Goal: Transaction & Acquisition: Book appointment/travel/reservation

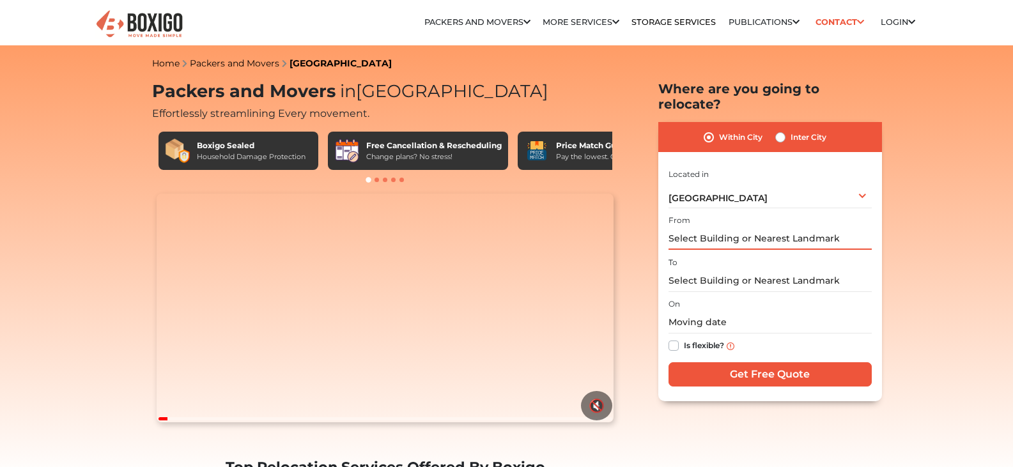
click at [736, 228] on input "text" at bounding box center [770, 239] width 203 height 22
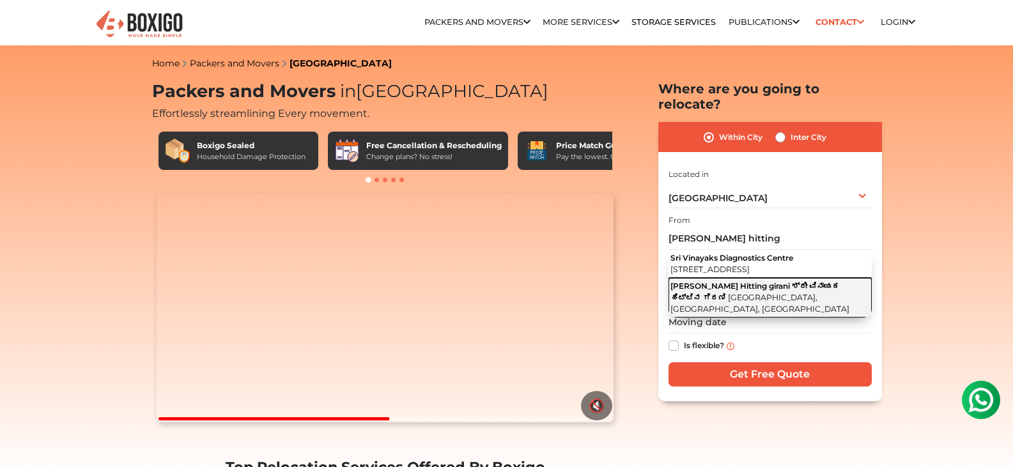
click at [741, 285] on span "[PERSON_NAME] Hitting girani ಶ್ರೀ ವಿನಾಯಕ ಹಿಟ್ಟಿನ ಗಿರಣಿ" at bounding box center [755, 291] width 169 height 21
type input "Sri Vinayaka Hitting girani ಶ್ರೀ ವಿನಾಯಕ ಹಿಟ್ಟಿನ ಗಿರಣಿ, Yelahanka New Town, Beng…"
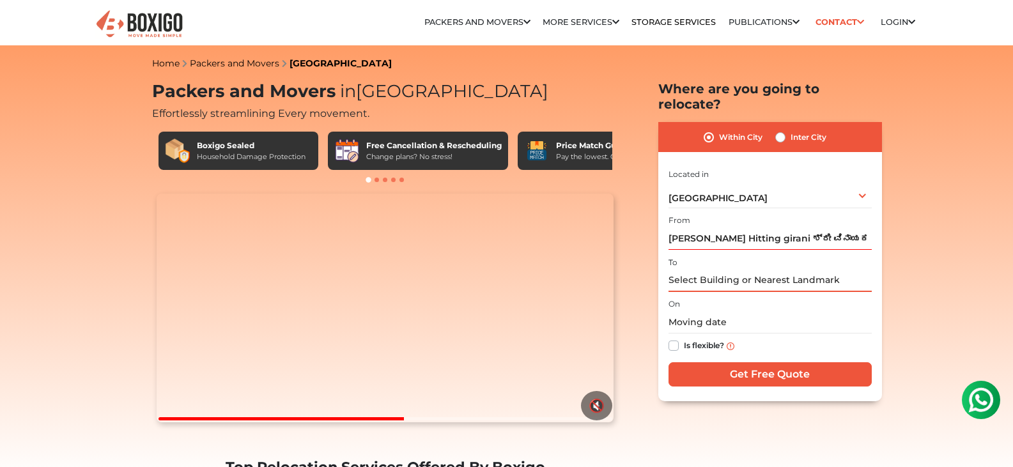
click at [724, 270] on input "text" at bounding box center [770, 281] width 203 height 22
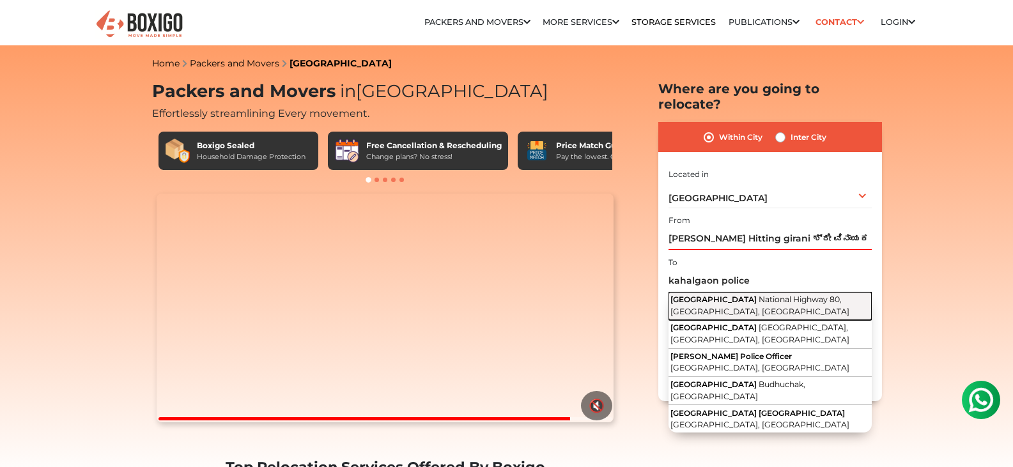
click at [767, 292] on button "Kahalgaon Police station National Highway 80, Kahalgaon, Bihar" at bounding box center [770, 306] width 203 height 29
type input "Kahalgaon Police station, National Highway 80, Kahalgaon, Bihar"
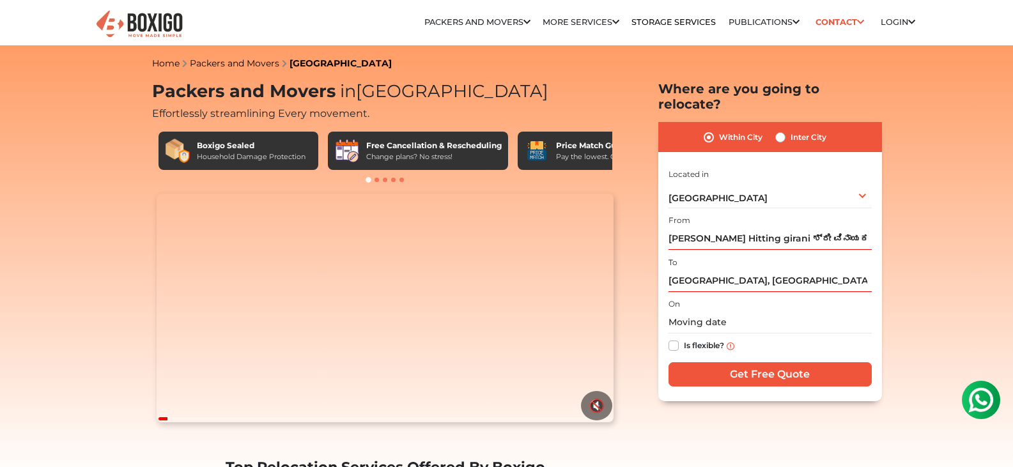
click at [684, 338] on label "Is flexible?" at bounding box center [704, 344] width 40 height 13
click at [675, 338] on input "Is flexible?" at bounding box center [674, 344] width 10 height 13
checkbox input "true"
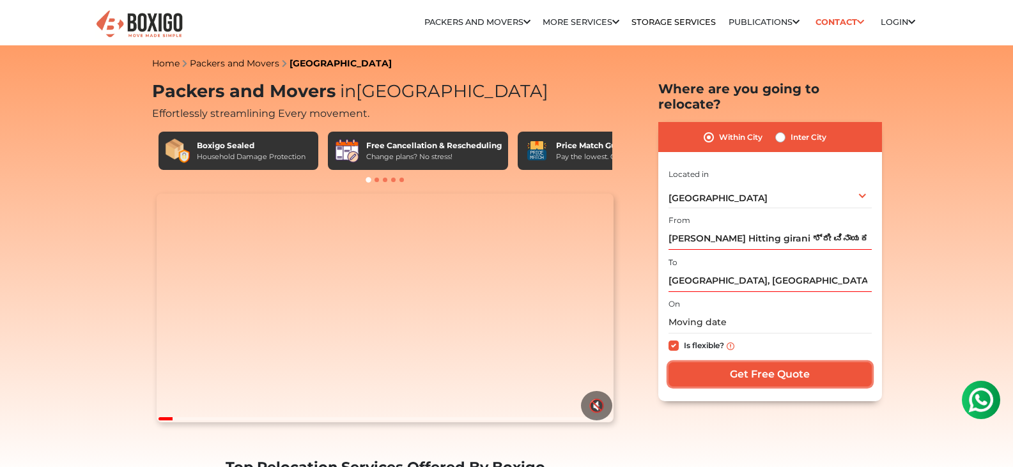
click at [759, 363] on input "Get Free Quote" at bounding box center [770, 375] width 203 height 24
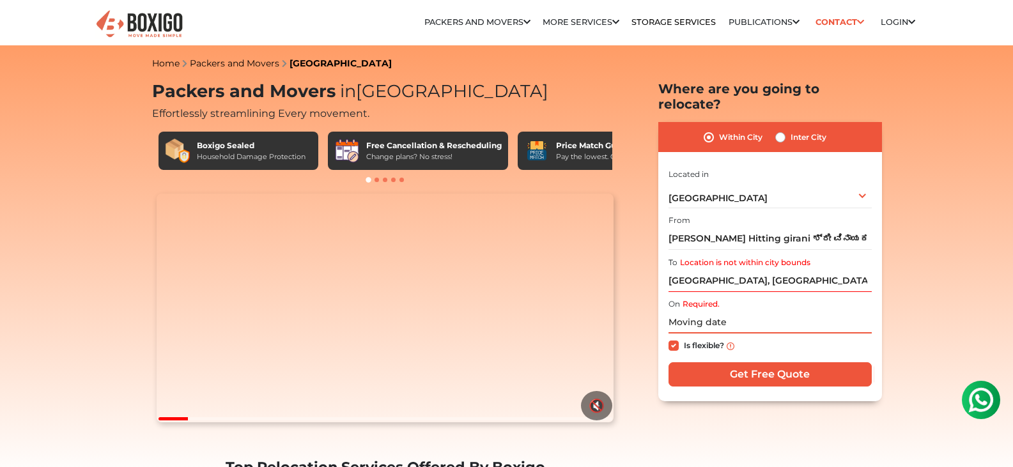
click at [742, 311] on input "text" at bounding box center [770, 322] width 203 height 22
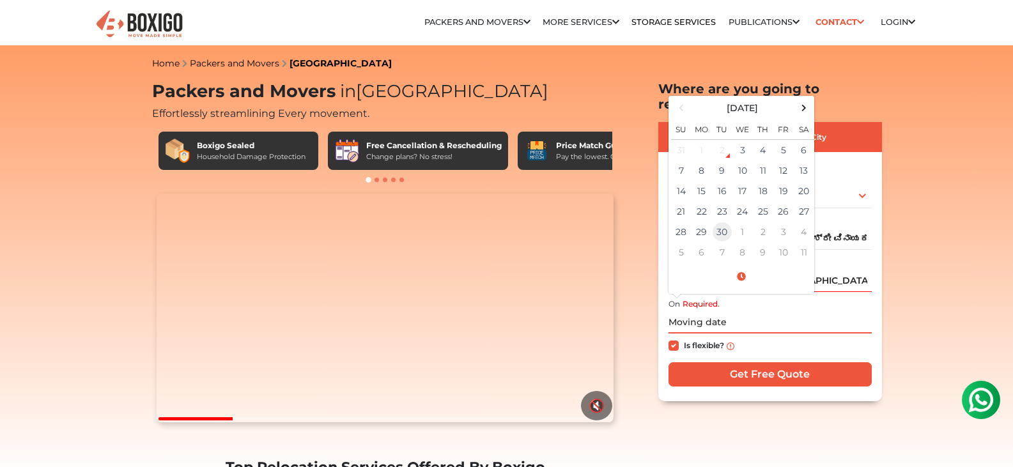
click at [726, 222] on td "30" at bounding box center [722, 232] width 20 height 20
type input "09/30/2025 12:00 AM"
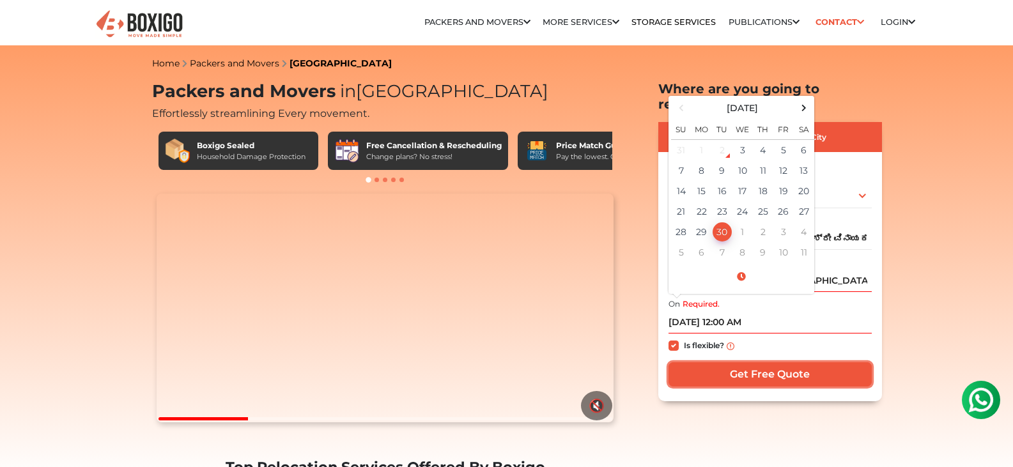
click at [770, 370] on input "Get Free Quote" at bounding box center [770, 375] width 203 height 24
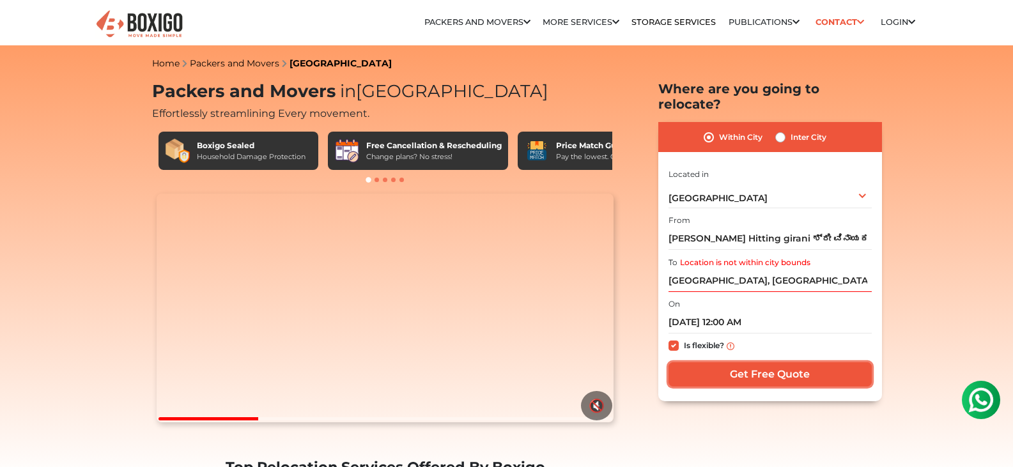
click at [774, 363] on input "Get Free Quote" at bounding box center [770, 375] width 203 height 24
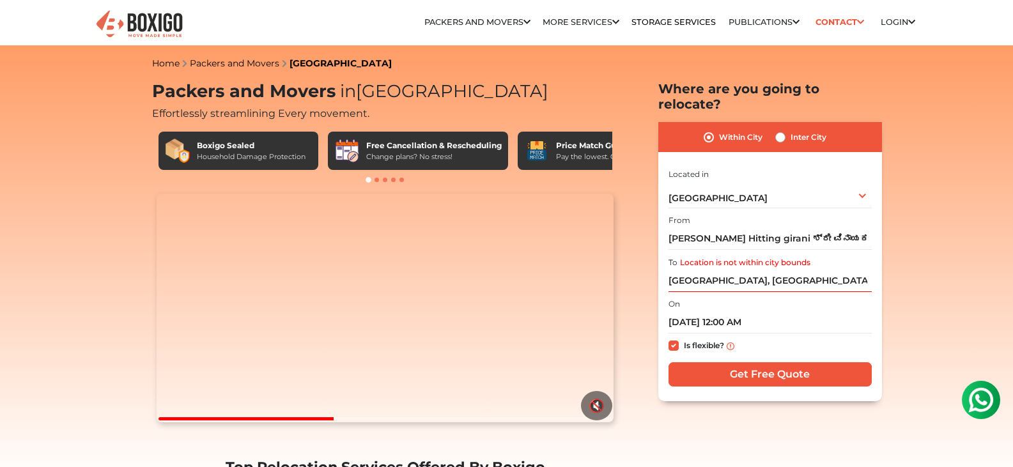
click at [791, 130] on label "Inter City" at bounding box center [809, 137] width 36 height 15
click at [781, 130] on input "Inter City" at bounding box center [781, 136] width 10 height 13
radio input "true"
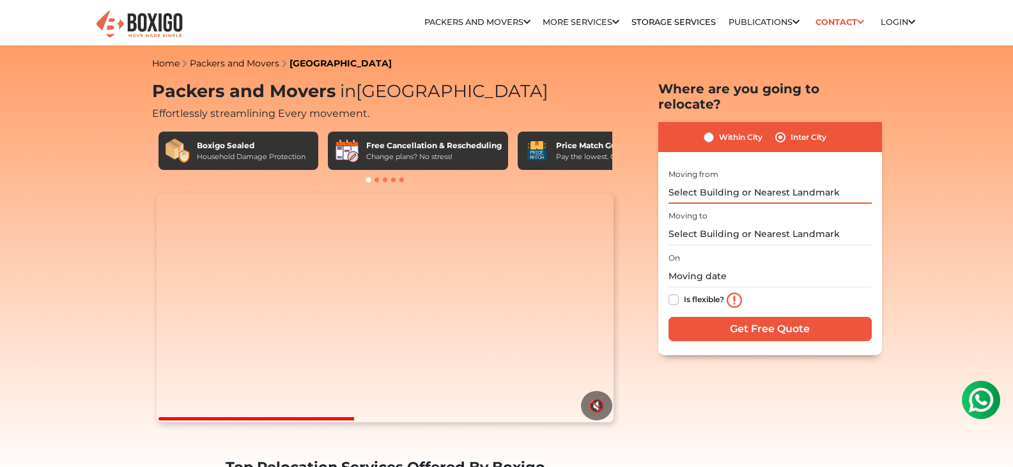
click at [733, 182] on input "text" at bounding box center [770, 193] width 203 height 22
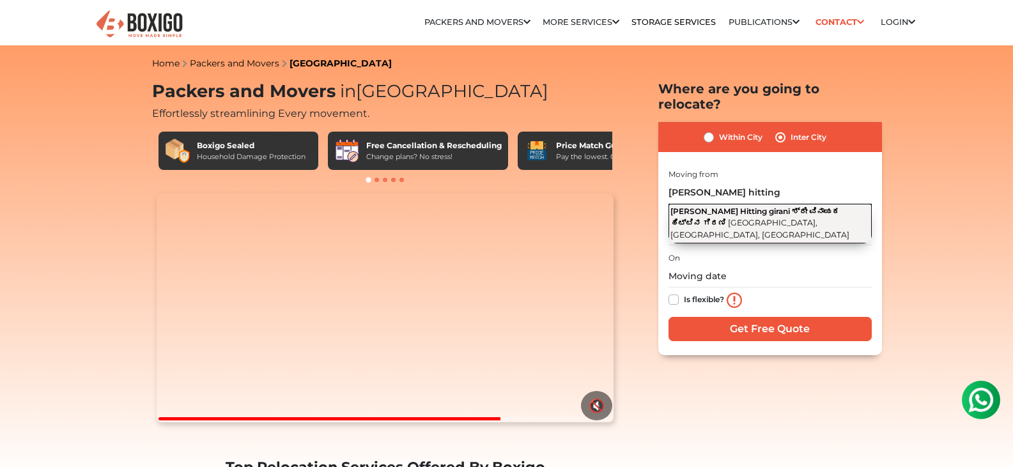
click at [803, 207] on span "[PERSON_NAME] Hitting girani ಶ್ರೀ ವಿನಾಯಕ ಹಿಟ್ಟಿನ ಗಿರಣಿ" at bounding box center [755, 217] width 169 height 21
type input "Sri Vinayaka Hitting girani ಶ್ರೀ ವಿನಾಯಕ ಹಿಟ್ಟಿನ ಗಿರಣಿ, Yelahanka New Town, Beng…"
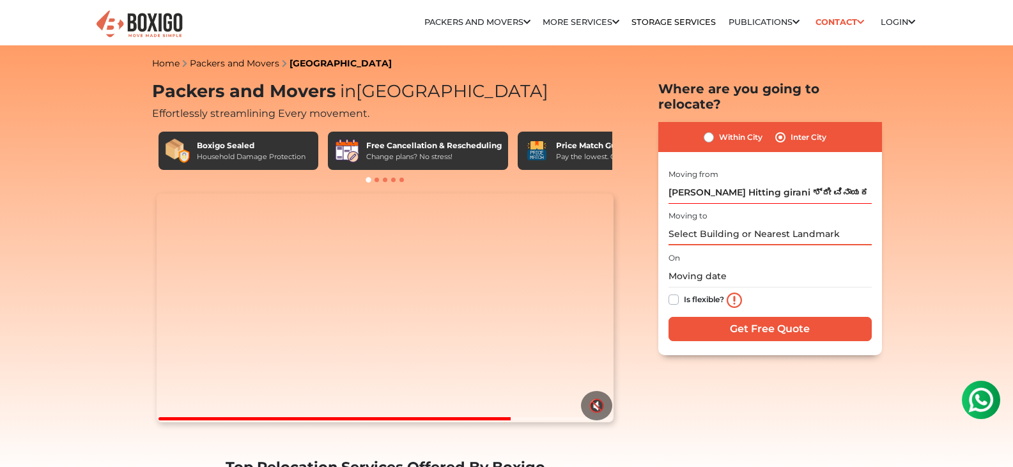
click at [720, 223] on input "text" at bounding box center [770, 234] width 203 height 22
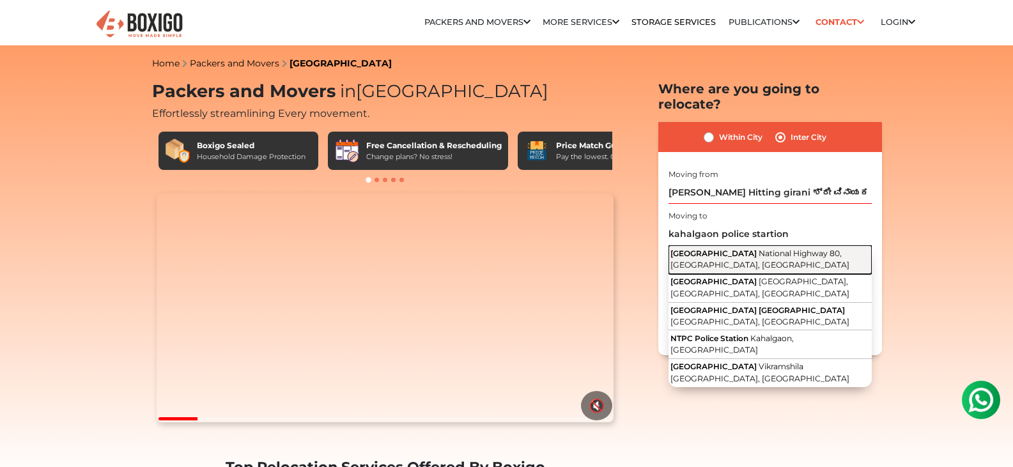
click at [757, 249] on span "[GEOGRAPHIC_DATA]" at bounding box center [714, 254] width 86 height 10
type input "Kahalgaon Police station, National Highway 80, Kahalgaon, Bihar"
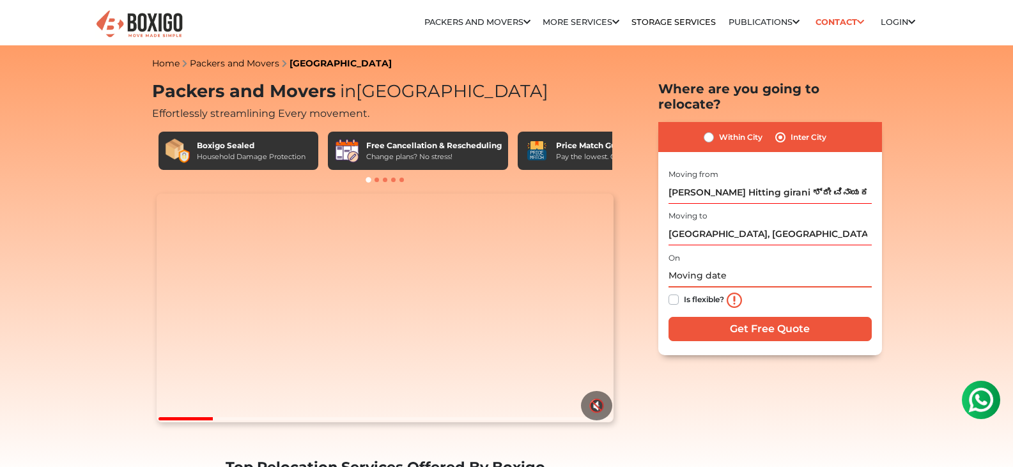
click at [695, 266] on input "text" at bounding box center [770, 276] width 203 height 22
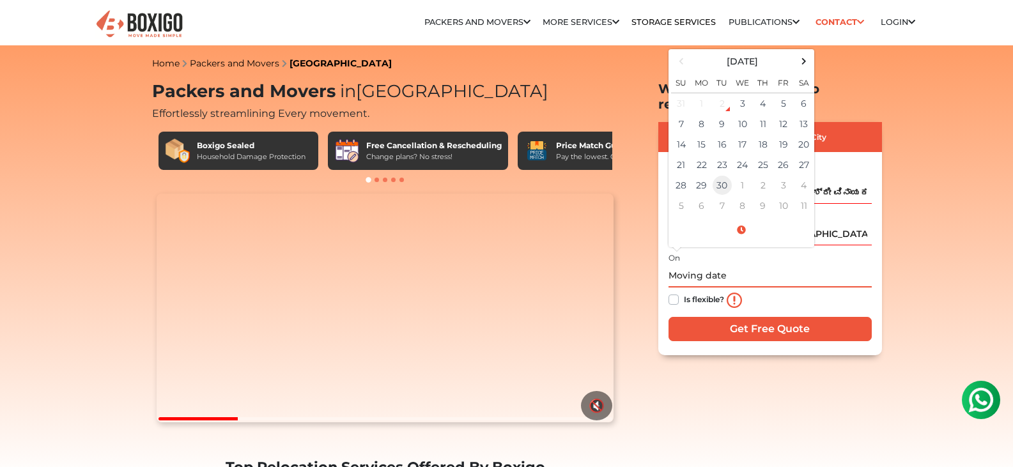
click at [718, 175] on td "30" at bounding box center [722, 185] width 20 height 20
type input "09/30/2025 12:00 AM"
click at [694, 292] on label "Is flexible?" at bounding box center [704, 298] width 40 height 13
click at [679, 292] on input "Is flexible?" at bounding box center [674, 298] width 10 height 13
checkbox input "true"
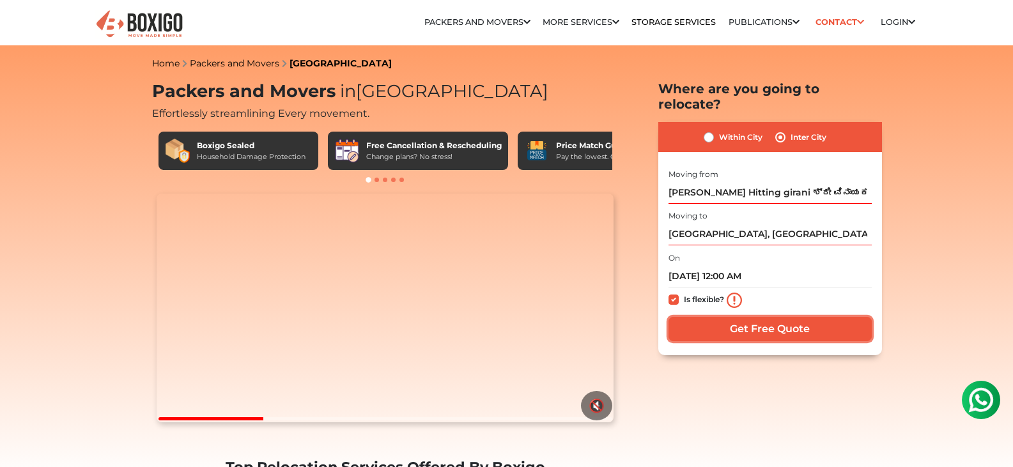
click at [733, 317] on input "Get Free Quote" at bounding box center [770, 329] width 203 height 24
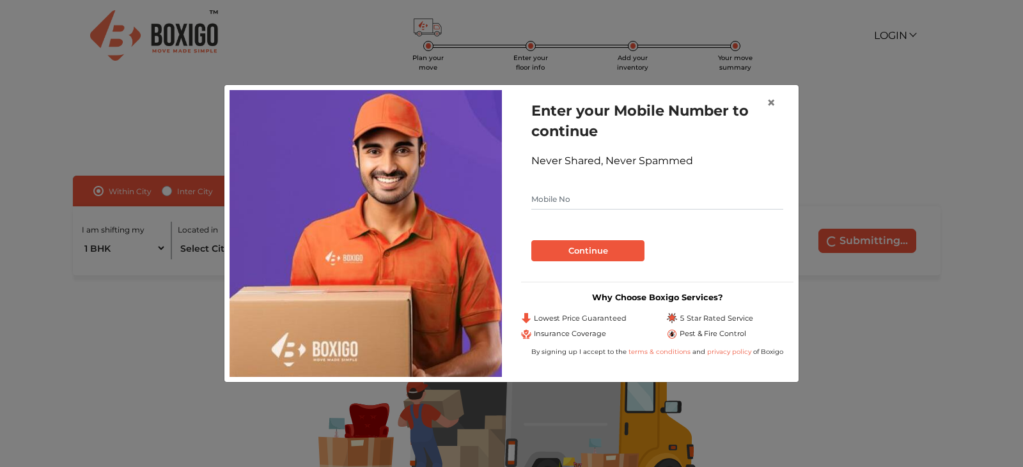
click at [562, 194] on input "text" at bounding box center [657, 199] width 252 height 20
type input "9006720546"
click at [531, 240] on button "Continue" at bounding box center [587, 251] width 113 height 22
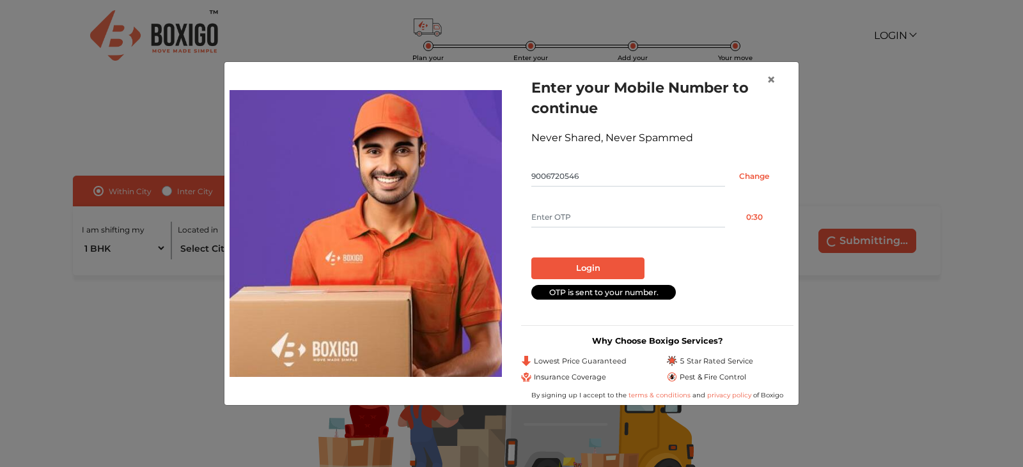
click at [556, 222] on input "text" at bounding box center [628, 217] width 194 height 20
type input "9"
type input "3949"
click at [531, 258] on button "Login" at bounding box center [587, 269] width 113 height 22
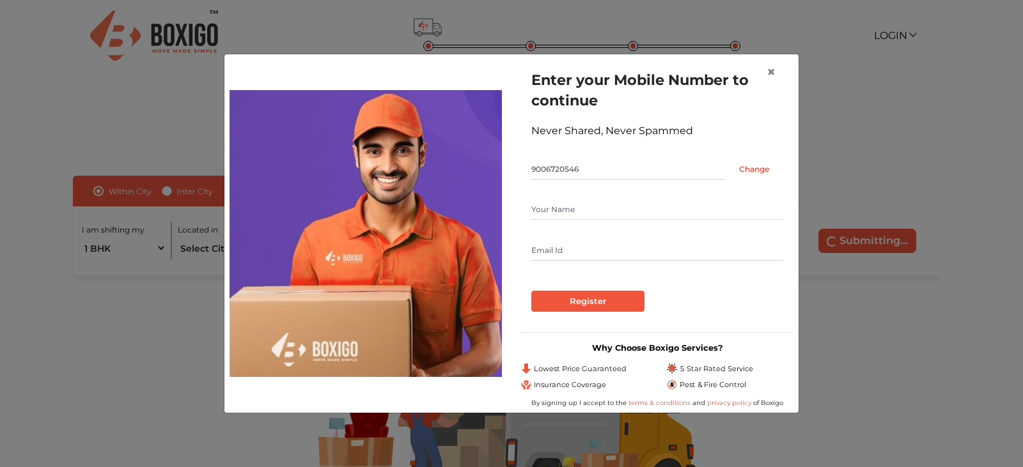
click at [581, 219] on input "text" at bounding box center [657, 209] width 252 height 20
type input "[PERSON_NAME]"
type input "[EMAIL_ADDRESS][DOMAIN_NAME]"
click at [587, 306] on input "Register" at bounding box center [587, 302] width 113 height 22
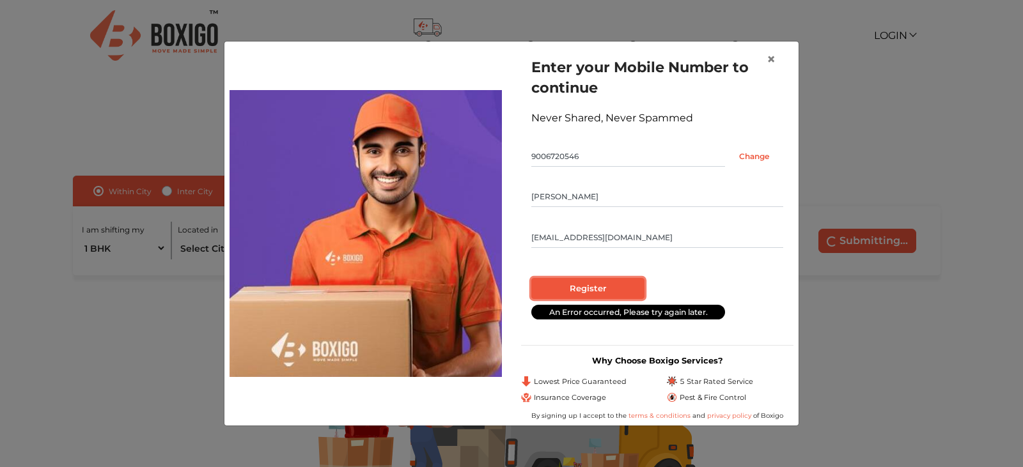
click at [626, 285] on input "Register" at bounding box center [587, 289] width 113 height 22
radio input "false"
radio input "true"
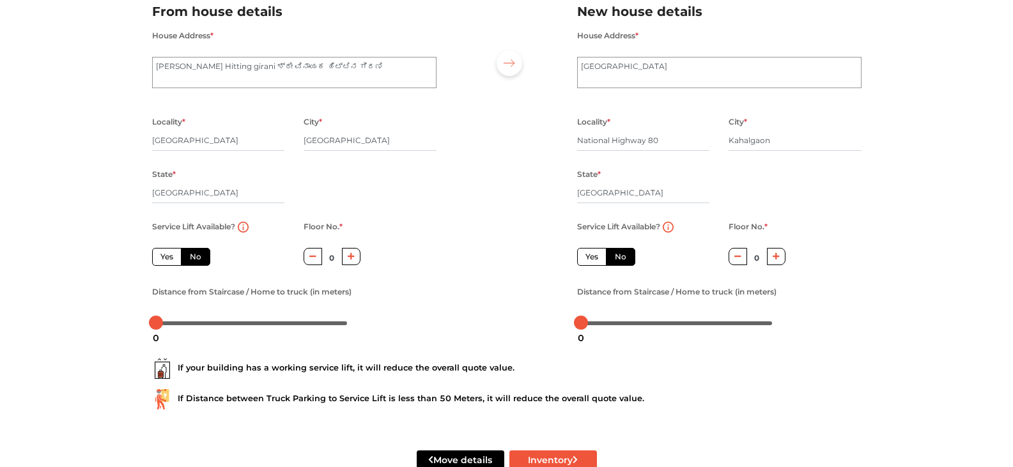
scroll to position [128, 0]
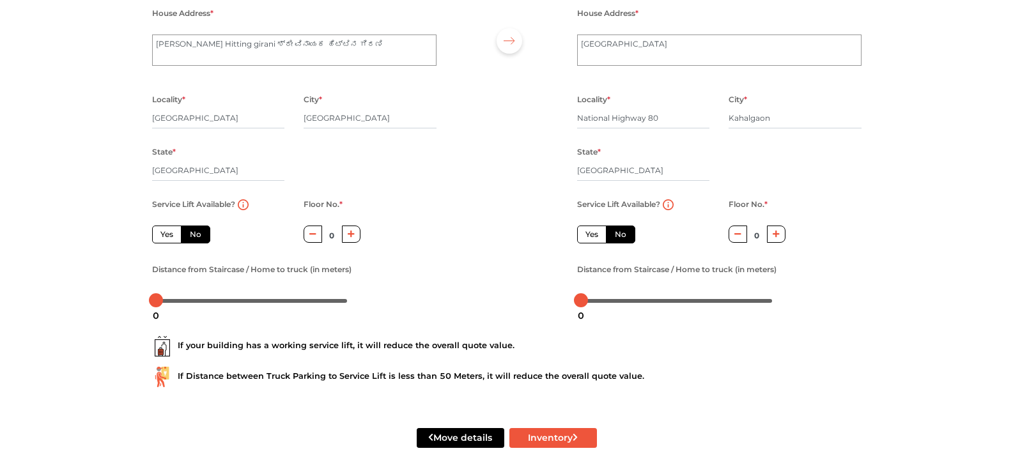
click at [350, 238] on icon "button" at bounding box center [351, 234] width 7 height 7
click at [351, 238] on icon "button" at bounding box center [351, 234] width 7 height 7
type input "3"
click at [627, 306] on div at bounding box center [676, 300] width 199 height 20
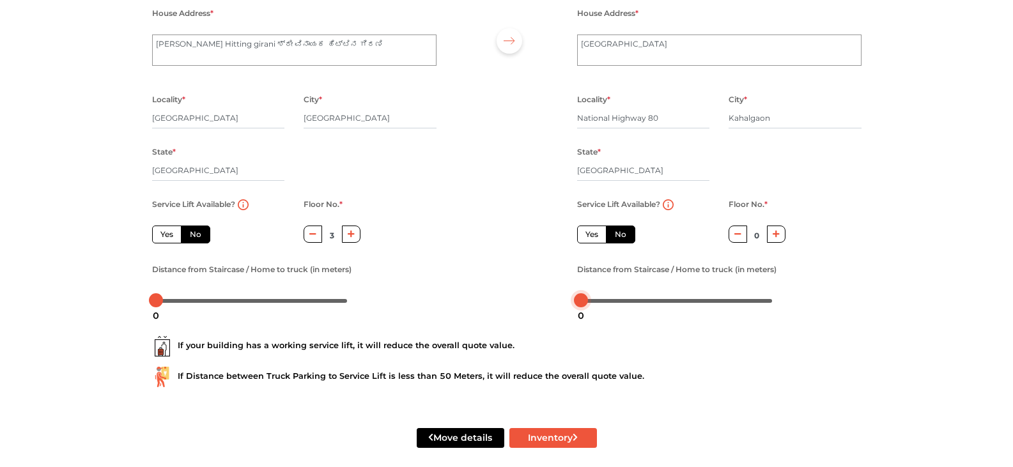
click at [618, 301] on div at bounding box center [677, 301] width 192 height 8
drag, startPoint x: 616, startPoint y: 300, endPoint x: 544, endPoint y: 338, distance: 80.9
click at [547, 337] on form "From house details House Address * [PERSON_NAME] Hitting girani ಶ್ರೀ ವಿನಾಯಕ ಹಿಟ…" at bounding box center [507, 221] width 710 height 515
click at [540, 431] on button "Inventory" at bounding box center [554, 438] width 88 height 20
radio input "true"
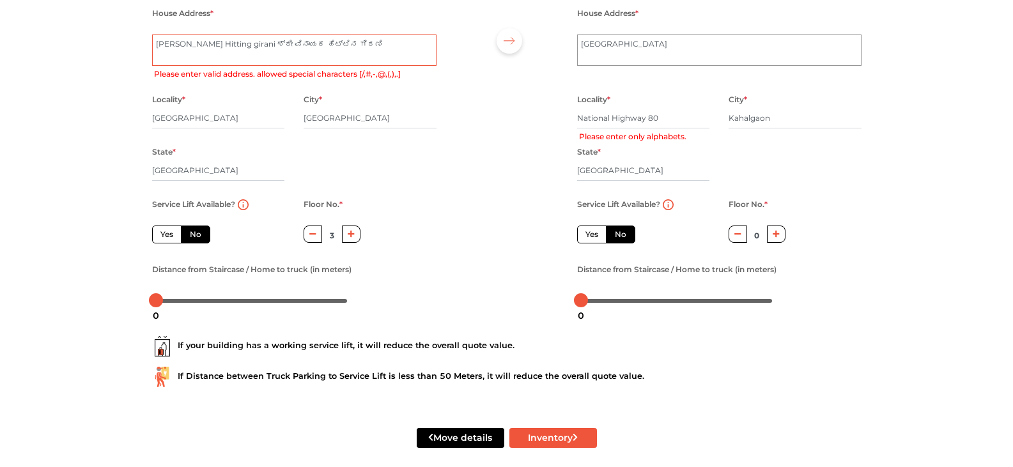
scroll to position [0, 0]
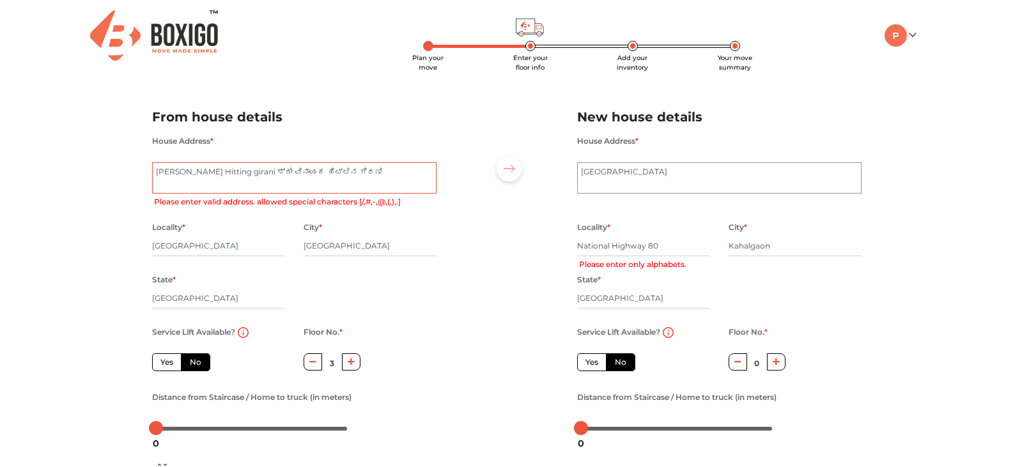
drag, startPoint x: 257, startPoint y: 174, endPoint x: 398, endPoint y: 178, distance: 140.7
click at [398, 178] on textarea "[PERSON_NAME] Hitting girani ಶ್ರೀ ವಿನಾಯಕ ಹಿಟ್ಟಿನ ಗಿರಣಿ" at bounding box center [294, 178] width 285 height 32
click at [387, 180] on textarea "[PERSON_NAME] Hitting girani ಶ್ರೀ ವಿನಾಯಕ ಹಿಟ್ಟಿನ ಗಿರಣಿ" at bounding box center [294, 178] width 285 height 32
click at [616, 247] on input "National Highway 80" at bounding box center [643, 246] width 133 height 20
click at [664, 249] on input "National Highway 80" at bounding box center [643, 246] width 133 height 20
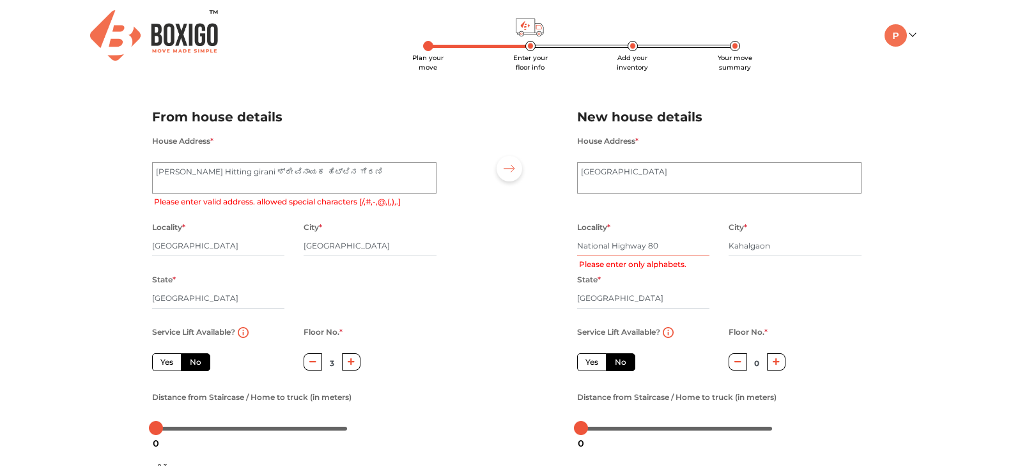
type input "National Highway 8"
radio input "true"
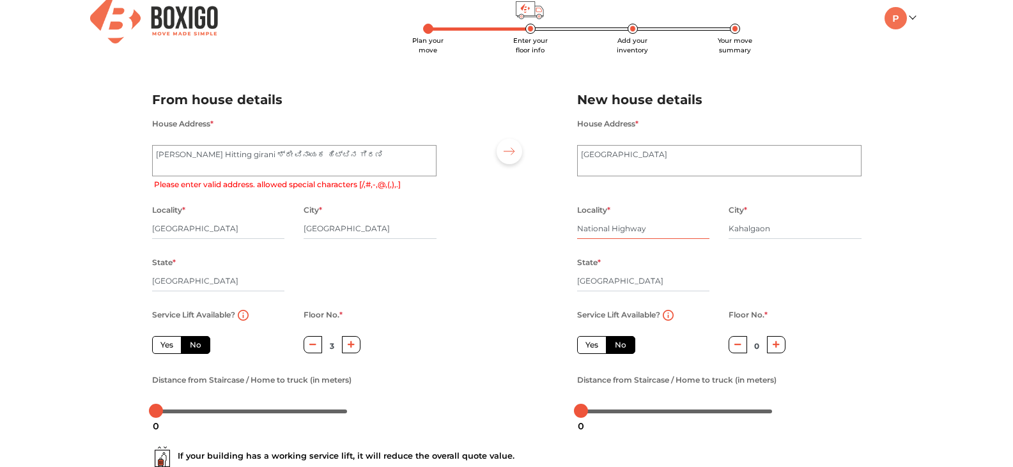
scroll to position [141, 0]
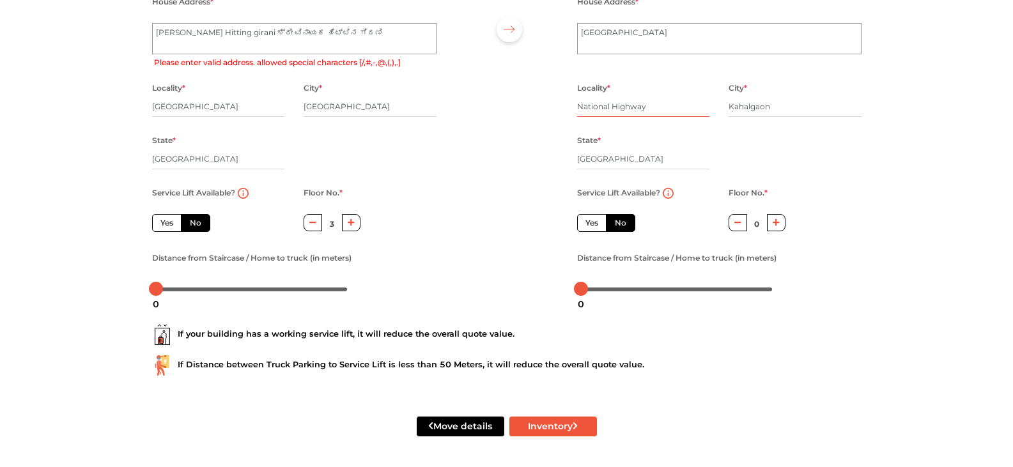
type input "National Highway"
click at [535, 440] on div "Move details Inventory" at bounding box center [507, 426] width 729 height 81
click at [544, 431] on button "Inventory" at bounding box center [554, 427] width 88 height 20
radio input "true"
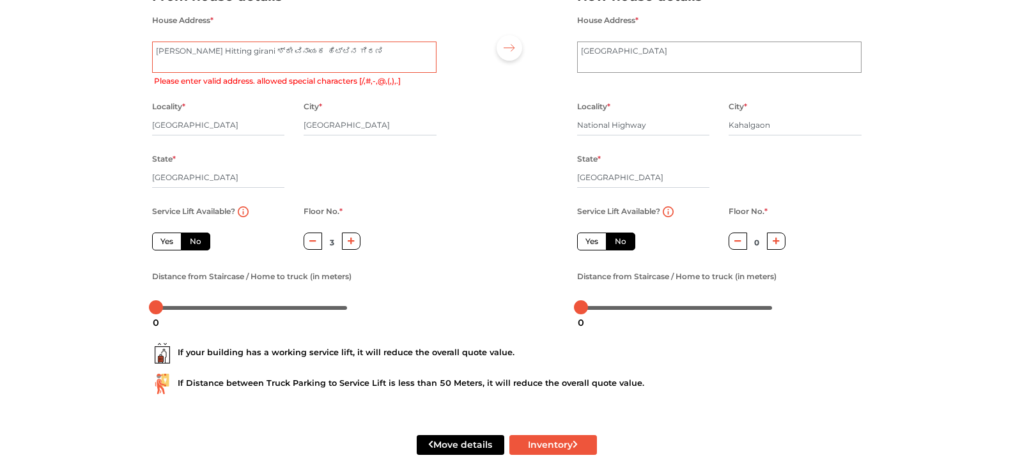
scroll to position [13, 0]
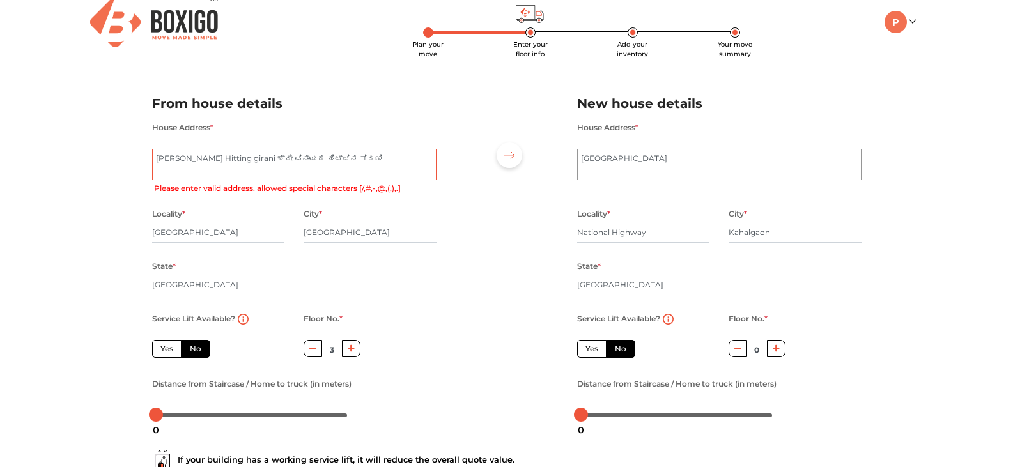
drag, startPoint x: 369, startPoint y: 164, endPoint x: 274, endPoint y: 179, distance: 96.5
click at [258, 168] on textarea "[PERSON_NAME] Hitting girani ಶ್ರೀ ವಿನಾಯಕ ಹಿಟ್ಟಿನ ಗಿರಣಿ" at bounding box center [294, 165] width 285 height 32
type textarea "[PERSON_NAME] Hitting girani"
radio input "true"
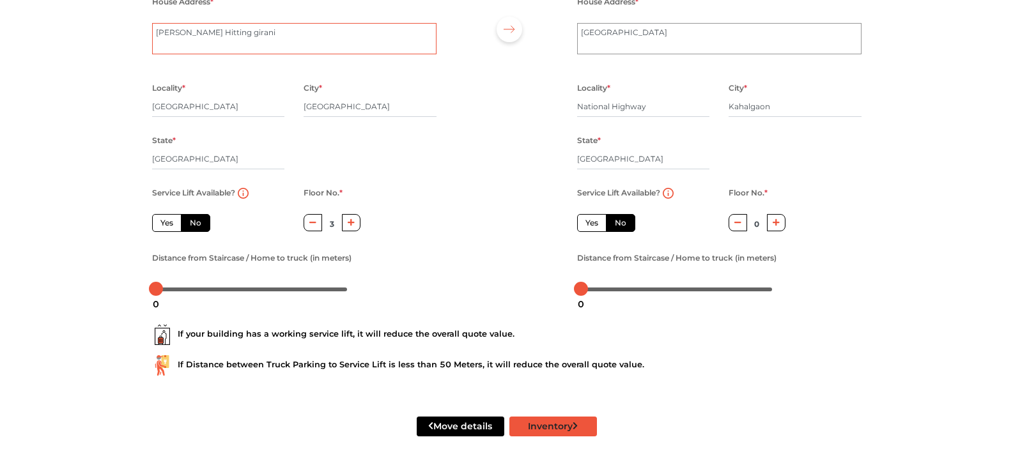
type textarea "[PERSON_NAME] Hitting girani"
click at [565, 436] on button "Inventory" at bounding box center [554, 427] width 88 height 20
radio input "true"
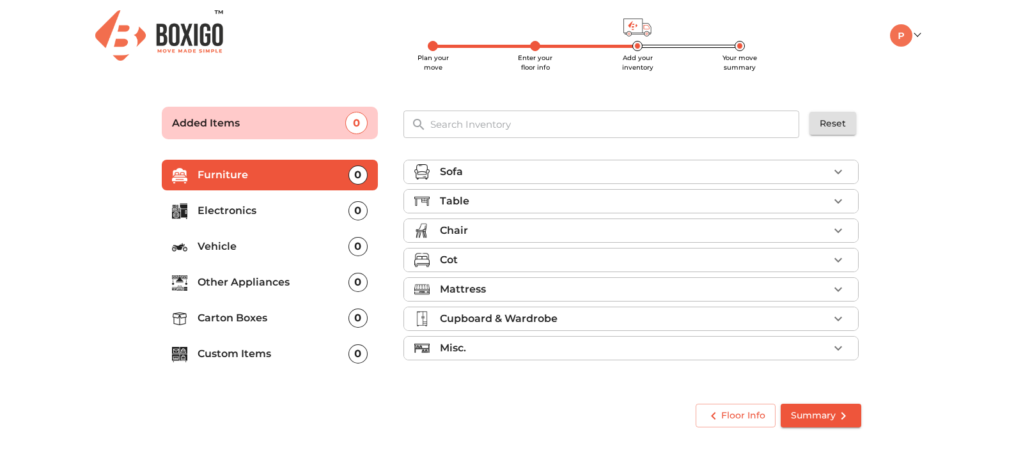
click at [320, 210] on p "Electronics" at bounding box center [273, 210] width 151 height 15
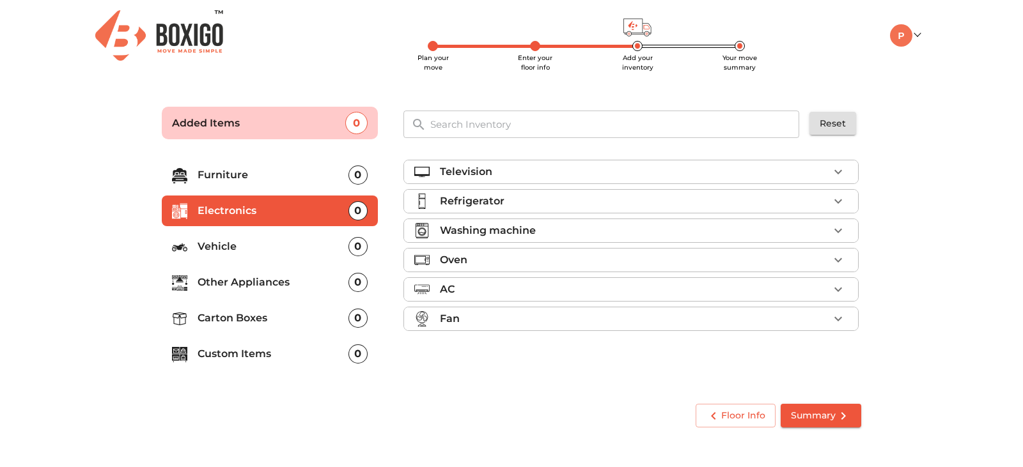
click at [504, 177] on div "Television" at bounding box center [634, 171] width 389 height 15
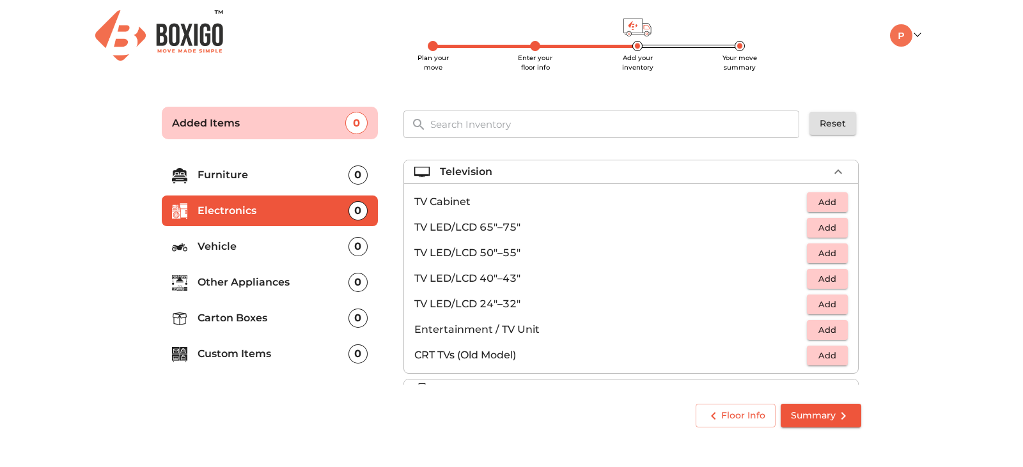
click at [820, 279] on span "Add" at bounding box center [827, 279] width 28 height 15
click at [247, 251] on p "Vehicle" at bounding box center [273, 246] width 151 height 15
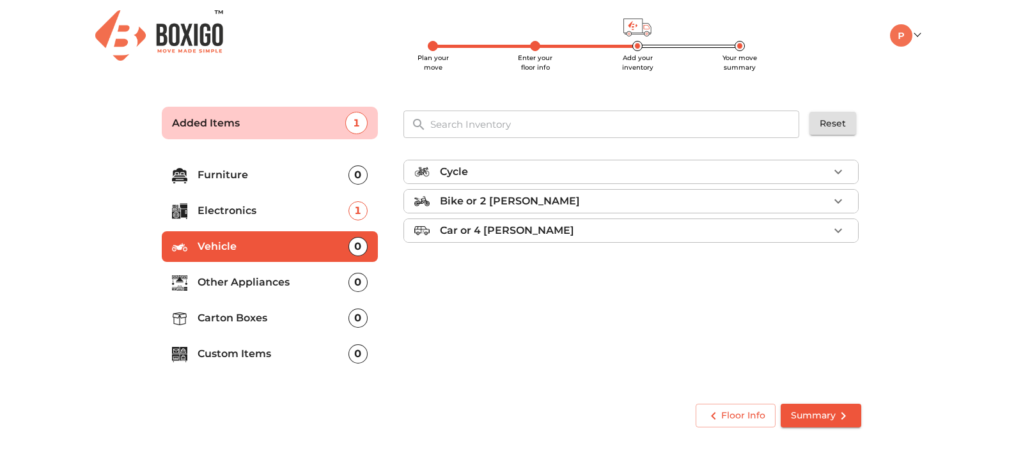
click at [496, 210] on li "Bike or 2 [PERSON_NAME]" at bounding box center [631, 201] width 454 height 23
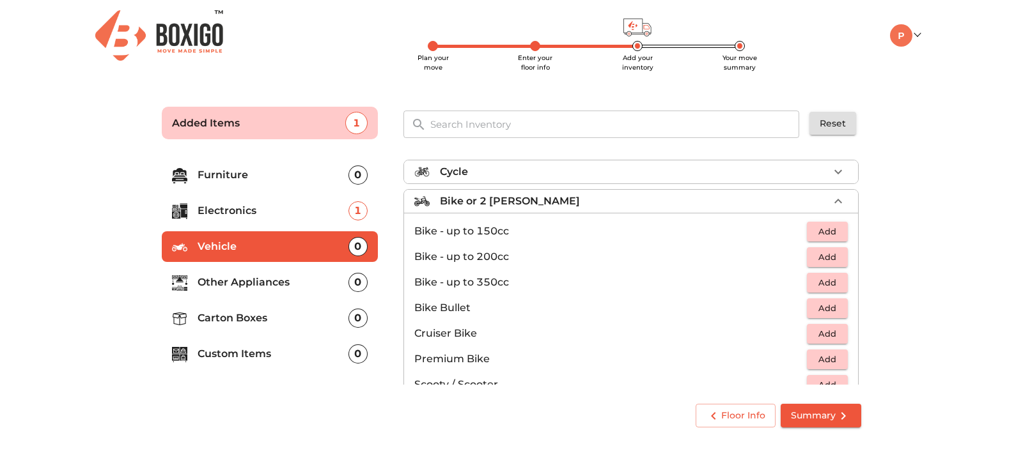
click at [815, 260] on span "Add" at bounding box center [827, 257] width 28 height 15
click at [254, 183] on li "Furniture 0" at bounding box center [270, 175] width 216 height 31
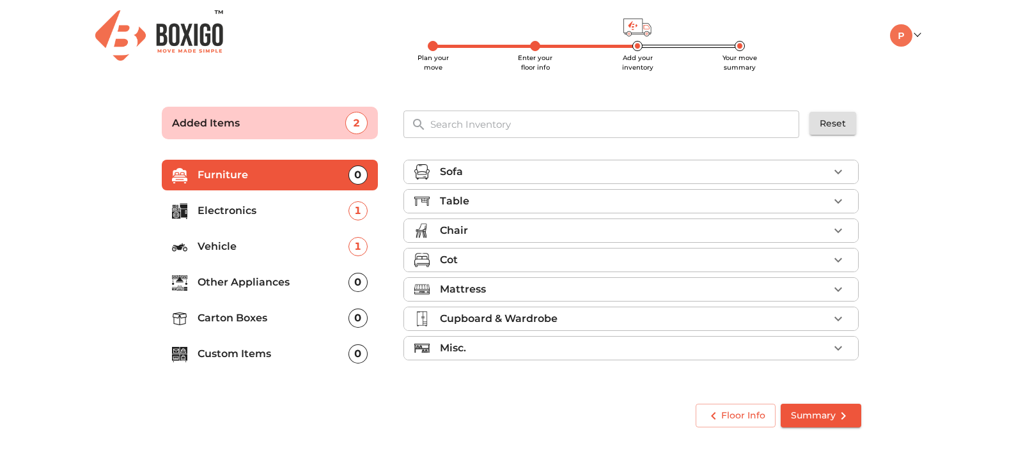
click at [255, 246] on p "Vehicle" at bounding box center [273, 246] width 151 height 15
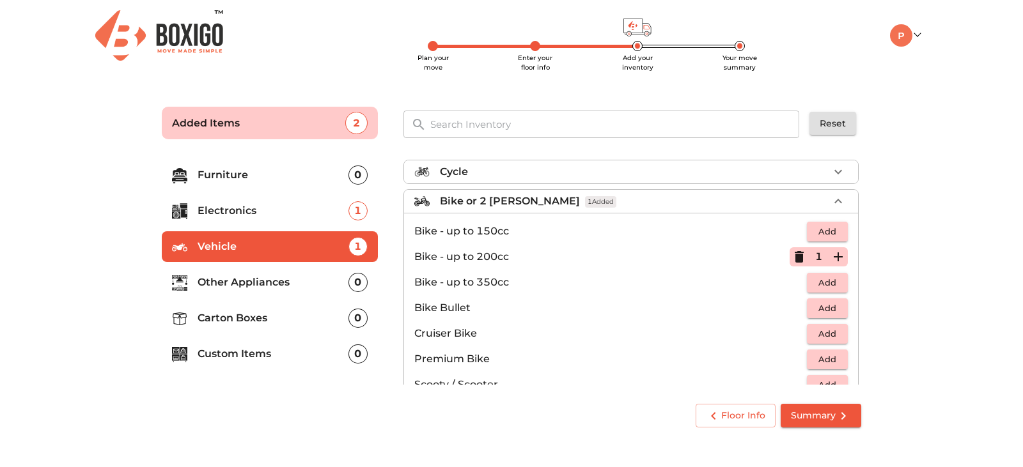
click at [256, 212] on p "Electronics" at bounding box center [273, 210] width 151 height 15
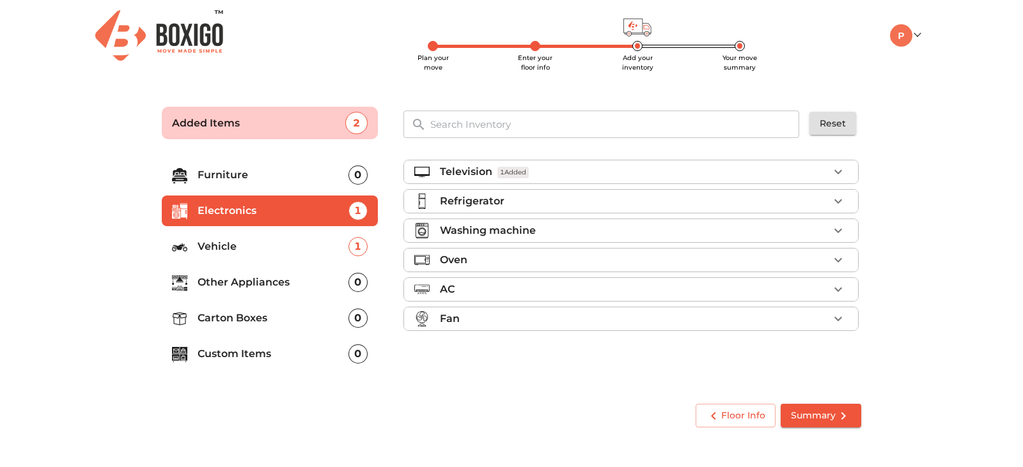
drag, startPoint x: 480, startPoint y: 228, endPoint x: 489, endPoint y: 239, distance: 14.6
click at [480, 228] on p "Washing machine" at bounding box center [488, 230] width 96 height 15
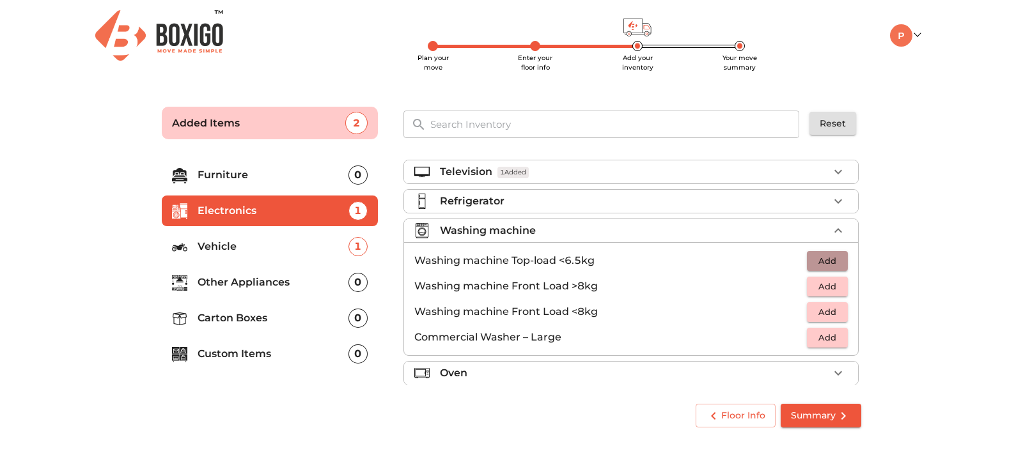
click at [823, 260] on span "Add" at bounding box center [827, 261] width 28 height 15
click at [828, 410] on span "Summary" at bounding box center [821, 416] width 60 height 16
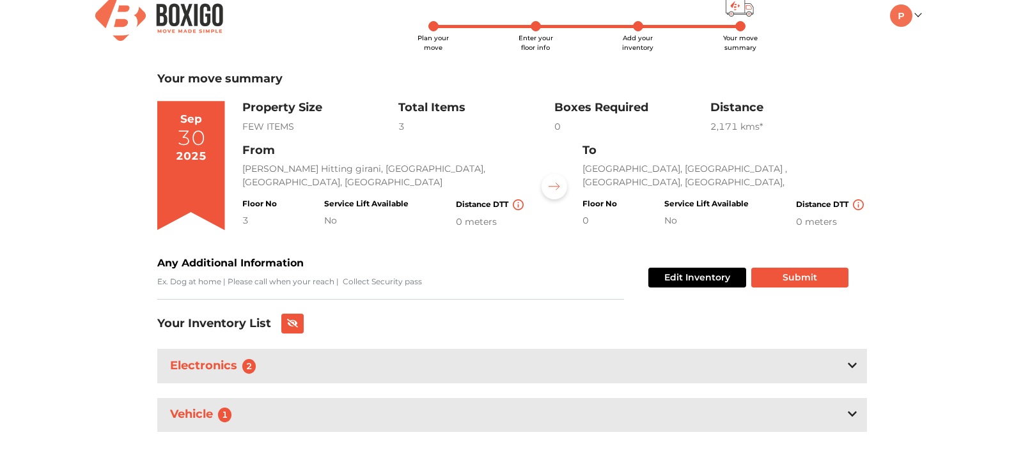
scroll to position [31, 0]
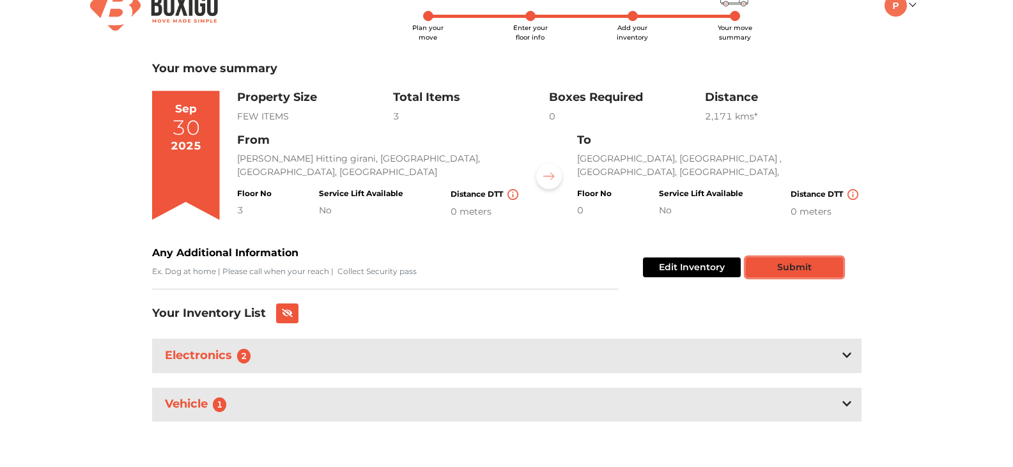
click at [771, 267] on button "Submit" at bounding box center [794, 268] width 97 height 20
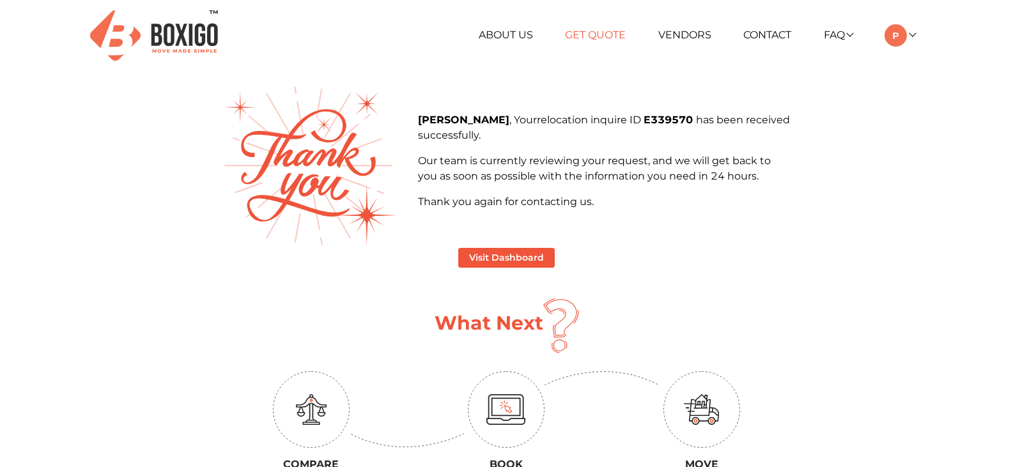
click at [596, 37] on link "Get Quote" at bounding box center [595, 35] width 61 height 12
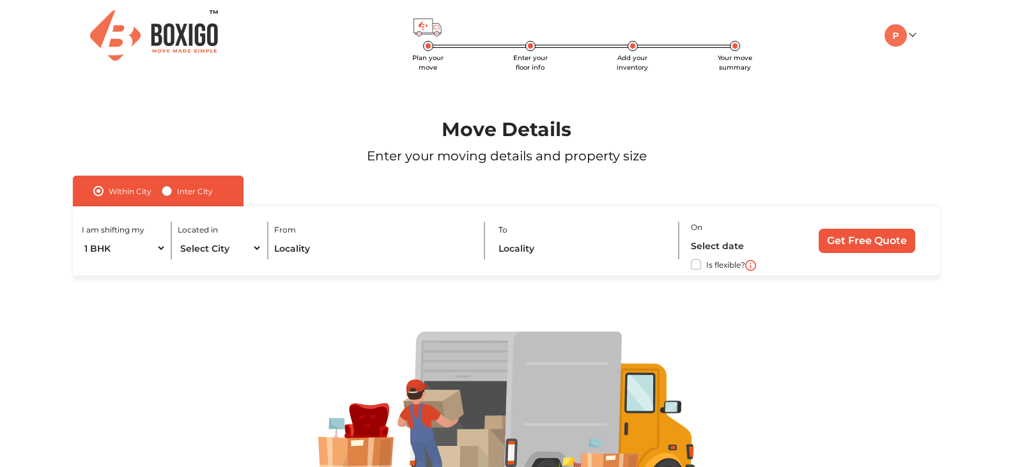
click at [185, 191] on label "Inter City" at bounding box center [195, 190] width 36 height 15
click at [172, 191] on input "Inter City" at bounding box center [167, 189] width 10 height 13
radio input "true"
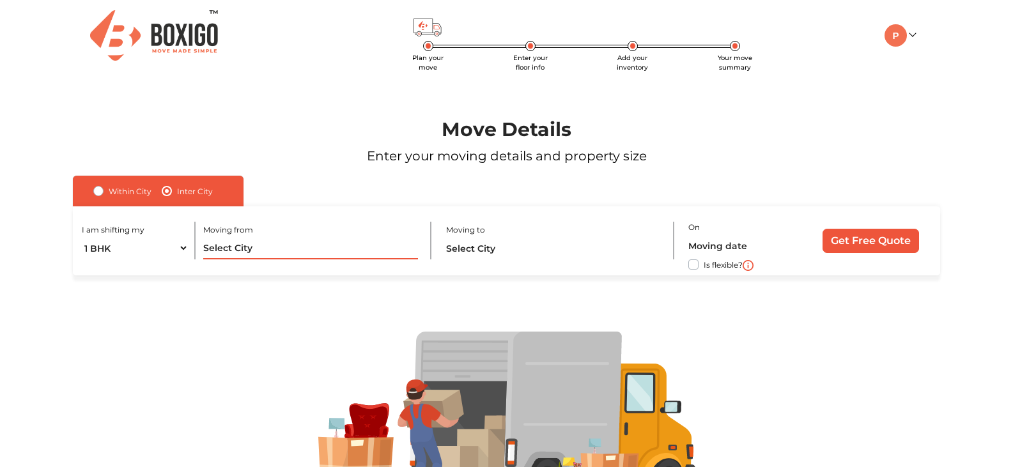
click at [228, 241] on input "text" at bounding box center [310, 248] width 215 height 22
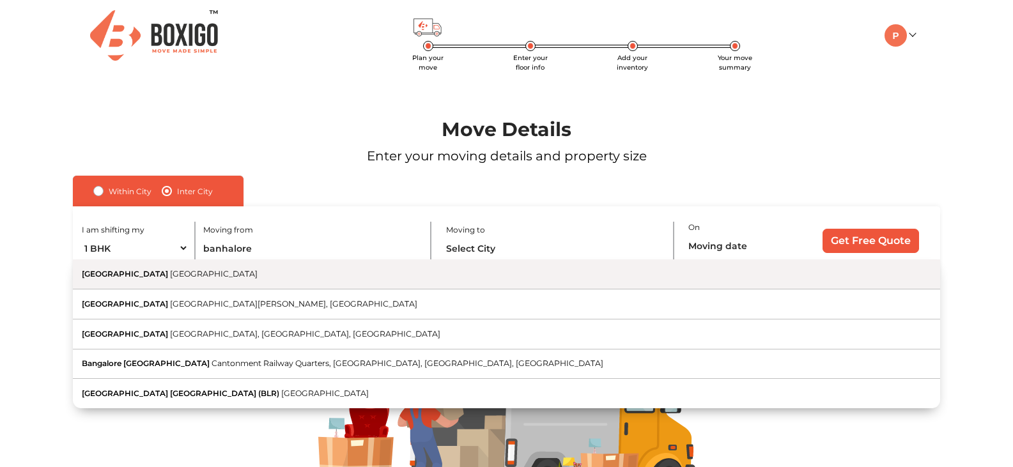
click at [162, 280] on button "[GEOGRAPHIC_DATA] [GEOGRAPHIC_DATA]" at bounding box center [507, 275] width 868 height 30
type input "[GEOGRAPHIC_DATA], [GEOGRAPHIC_DATA]"
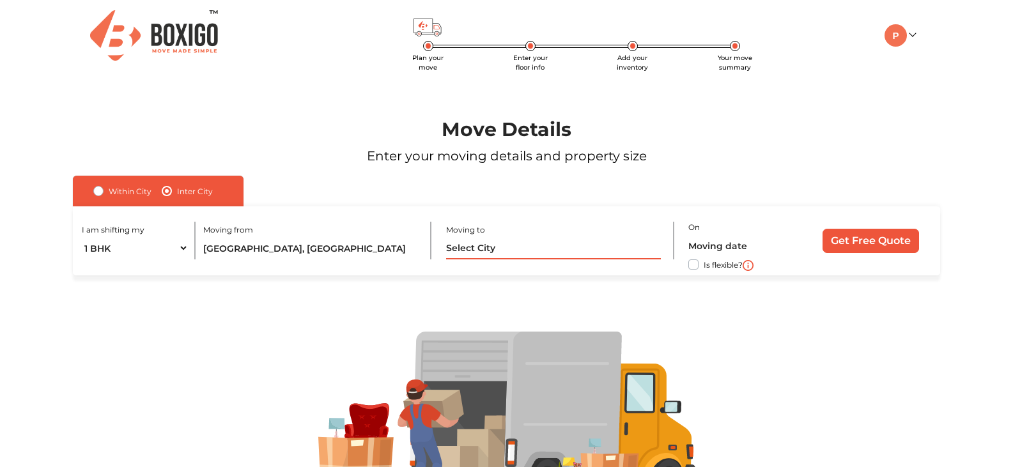
click at [528, 250] on input "text" at bounding box center [553, 248] width 215 height 22
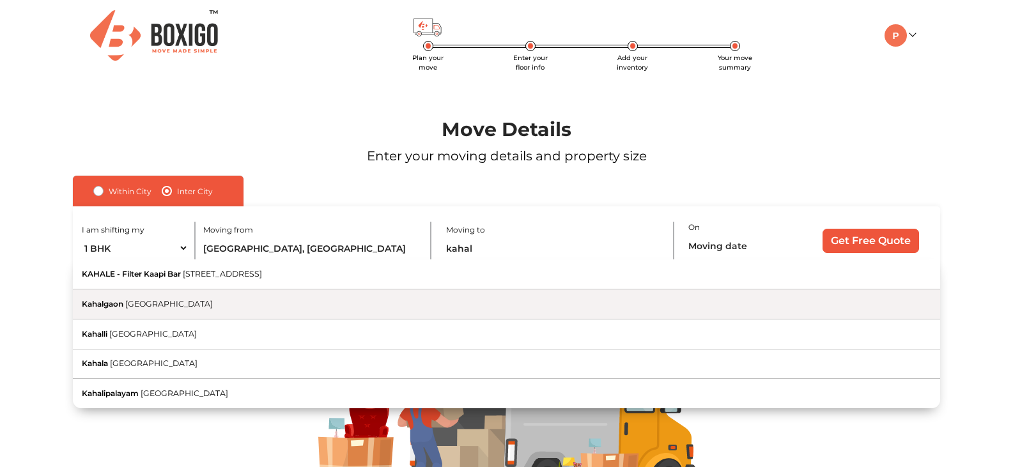
click at [444, 301] on button "Kahalgaon [GEOGRAPHIC_DATA]" at bounding box center [507, 305] width 868 height 30
type input "Kahalgaon, [GEOGRAPHIC_DATA]"
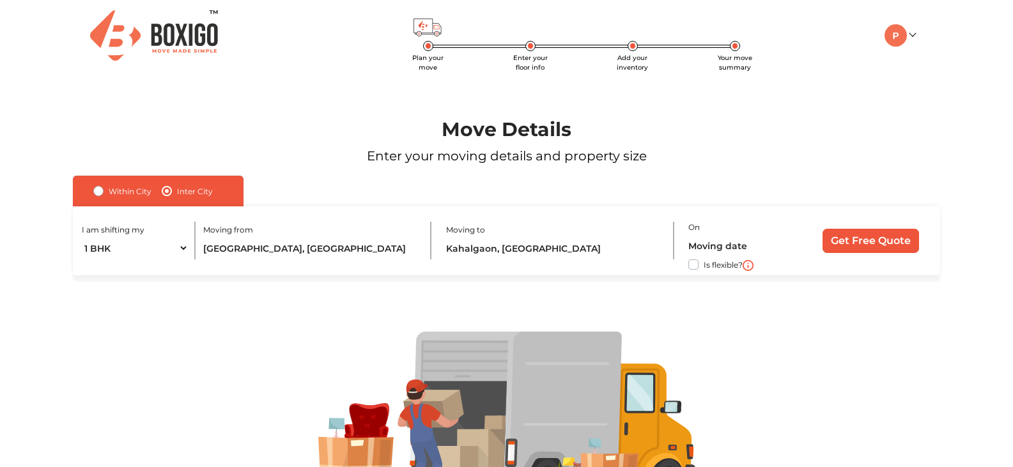
click at [704, 266] on label "Is flexible?" at bounding box center [723, 263] width 39 height 13
click at [83, 266] on input "Is flexible?" at bounding box center [78, 263] width 10 height 13
checkbox input "true"
click at [708, 249] on input "text" at bounding box center [743, 246] width 108 height 22
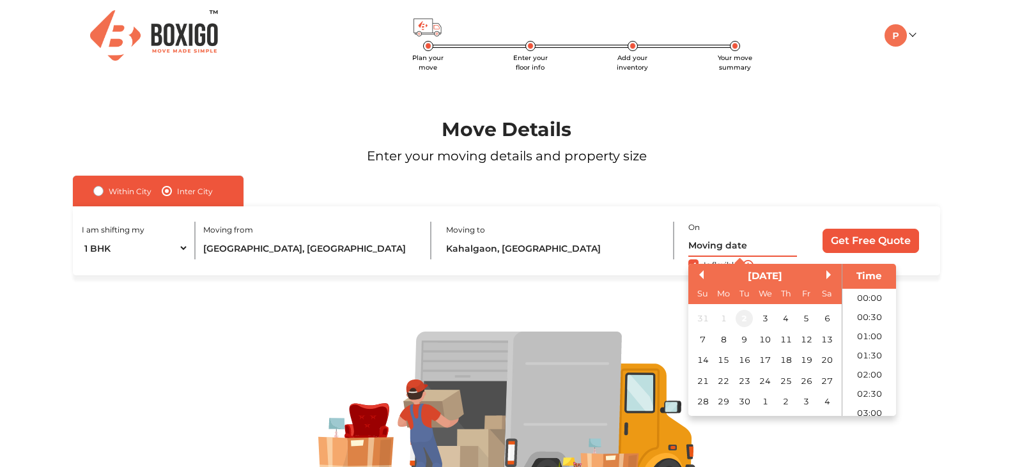
scroll to position [540, 0]
click at [748, 398] on div "30" at bounding box center [744, 401] width 17 height 17
click at [861, 333] on li "15:00" at bounding box center [870, 333] width 54 height 19
type input "[DATE] 3:00 PM"
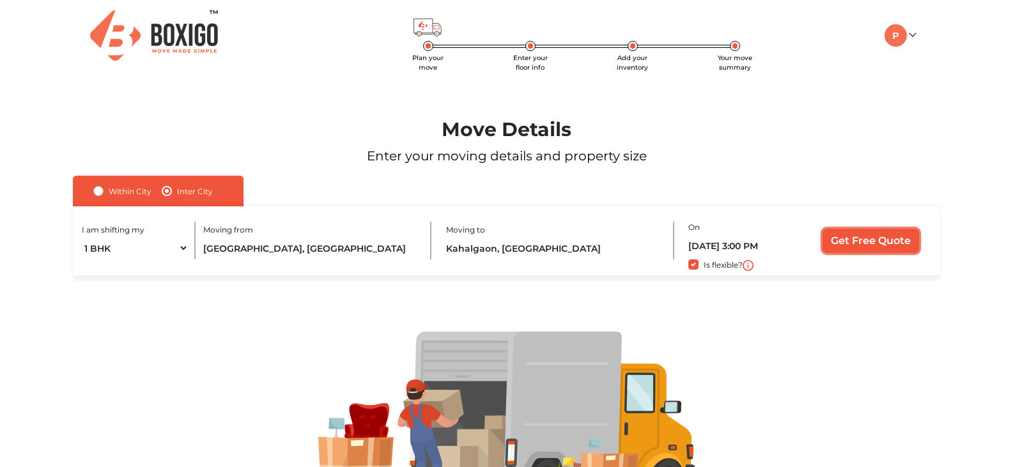
click at [852, 241] on input "Get Free Quote" at bounding box center [871, 241] width 97 height 24
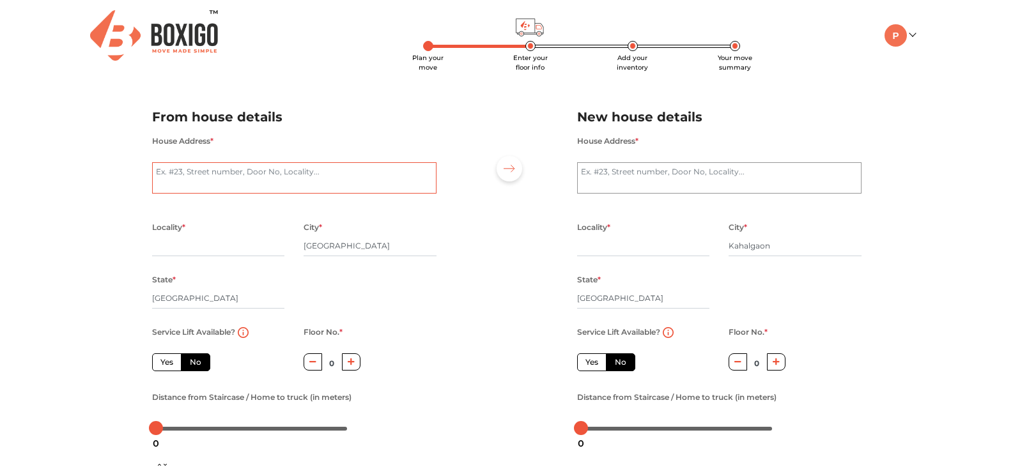
click at [268, 178] on textarea "House Address *" at bounding box center [294, 178] width 285 height 32
type textarea "[STREET_ADDRESS]"
radio input "true"
click at [651, 171] on textarea "House Address *" at bounding box center [719, 178] width 285 height 32
type textarea "[PERSON_NAME] No.12, [GEOGRAPHIC_DATA], In lane front of [GEOGRAPHIC_DATA], [GE…"
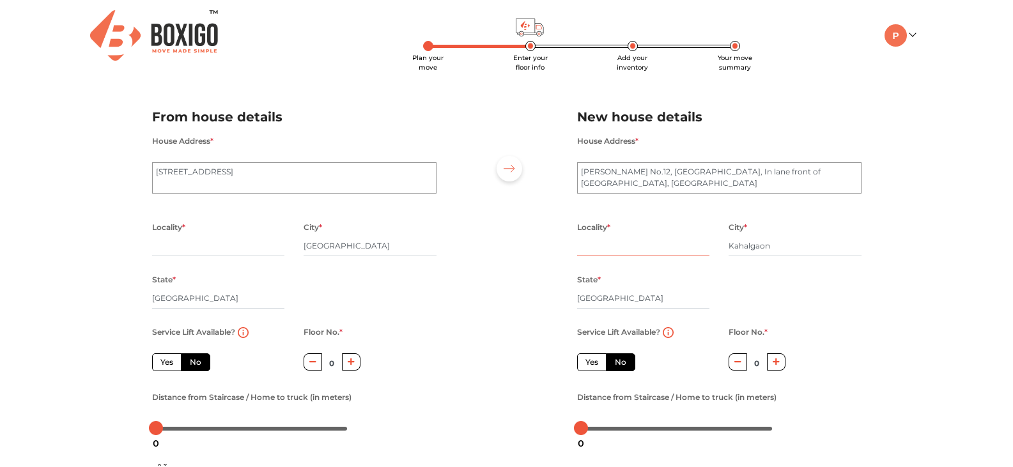
click at [604, 248] on input "text" at bounding box center [643, 246] width 133 height 20
radio input "true"
type input "ka"
radio input "true"
type input "kahalgaon"
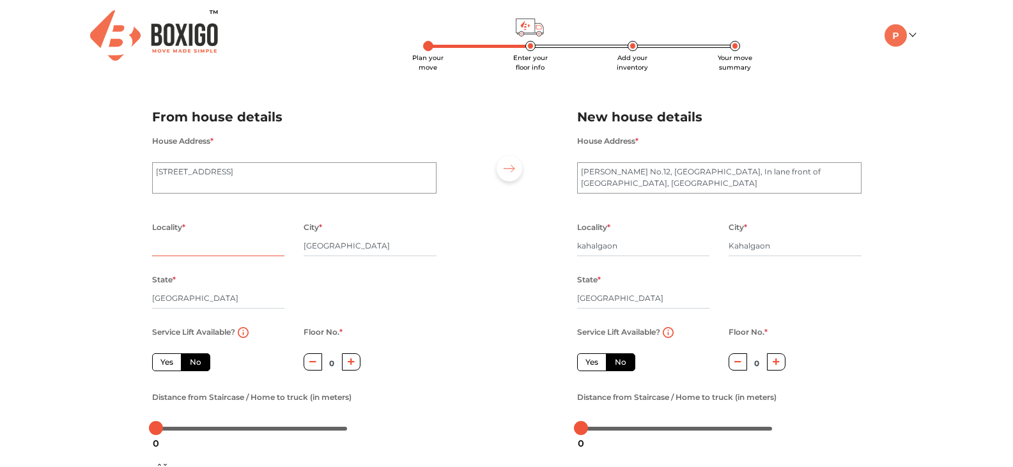
click at [183, 250] on input "text" at bounding box center [218, 246] width 133 height 20
type input "b"
radio input "true"
type input "ban"
radio input "true"
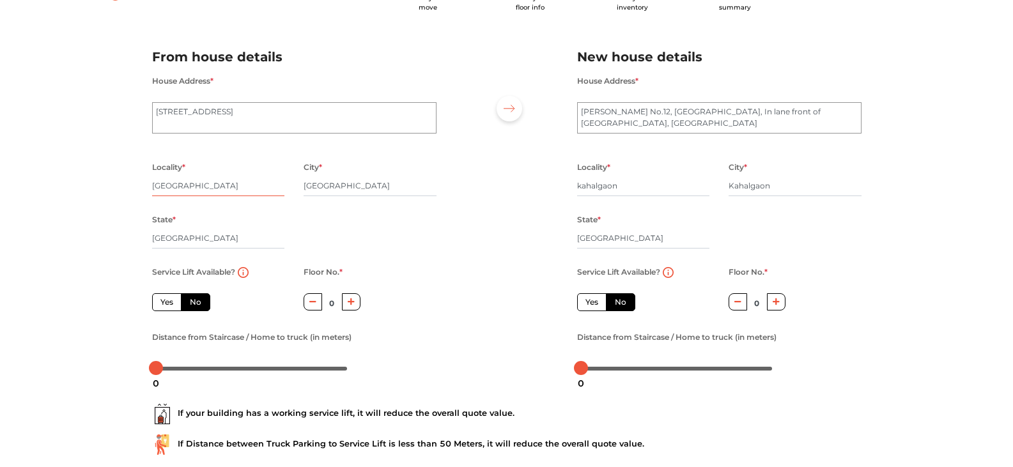
scroll to position [128, 0]
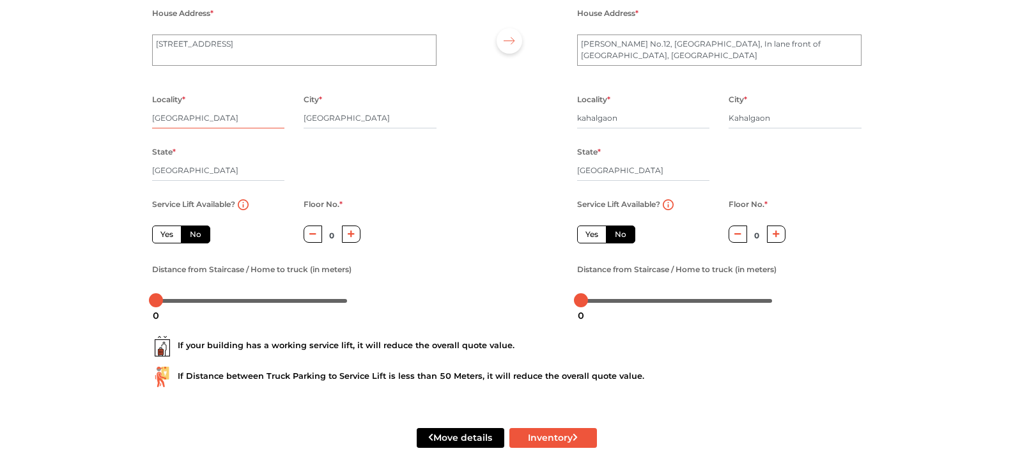
type input "[GEOGRAPHIC_DATA]"
click at [347, 235] on button "button" at bounding box center [351, 234] width 19 height 17
type input "3"
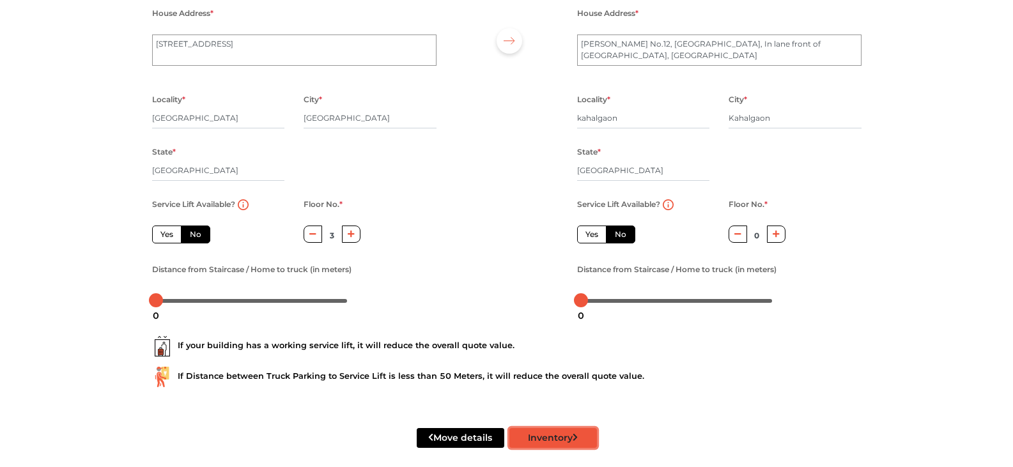
click at [548, 441] on button "Inventory" at bounding box center [554, 438] width 88 height 20
radio input "true"
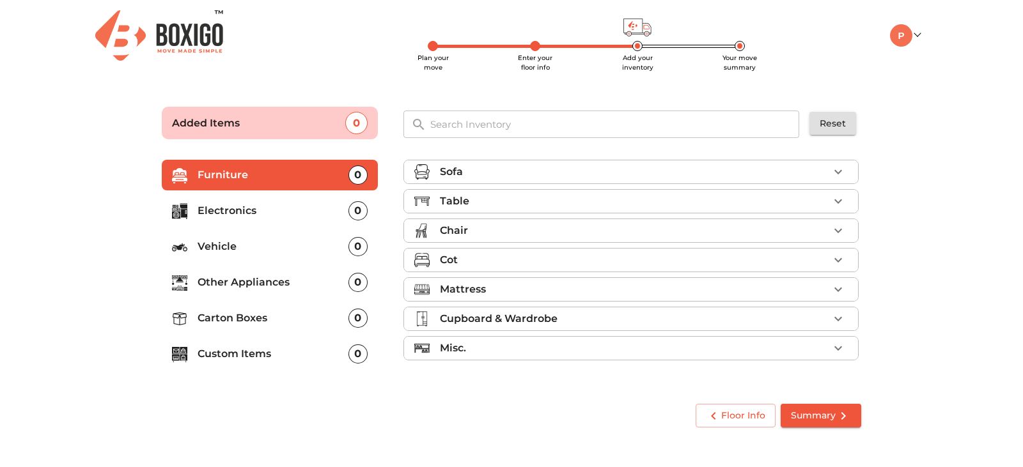
click at [293, 215] on p "Electronics" at bounding box center [273, 210] width 151 height 15
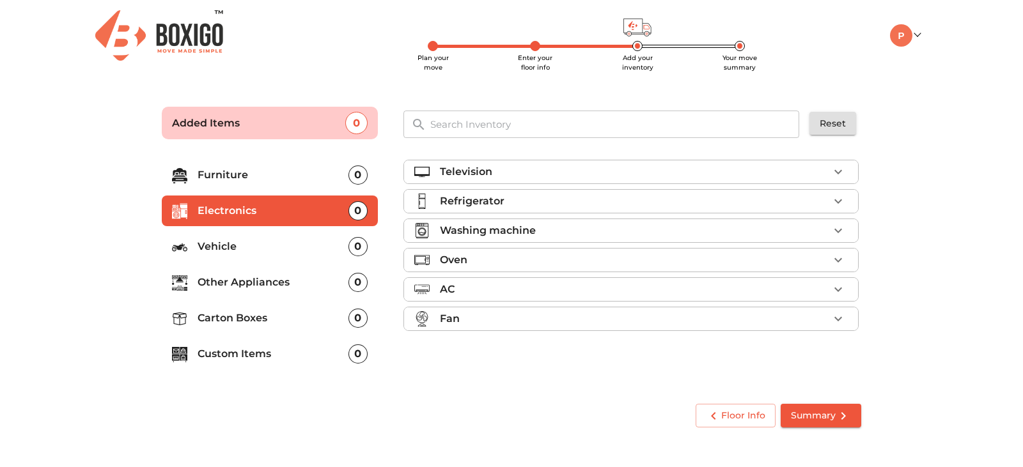
click at [477, 178] on p "Television" at bounding box center [466, 171] width 52 height 15
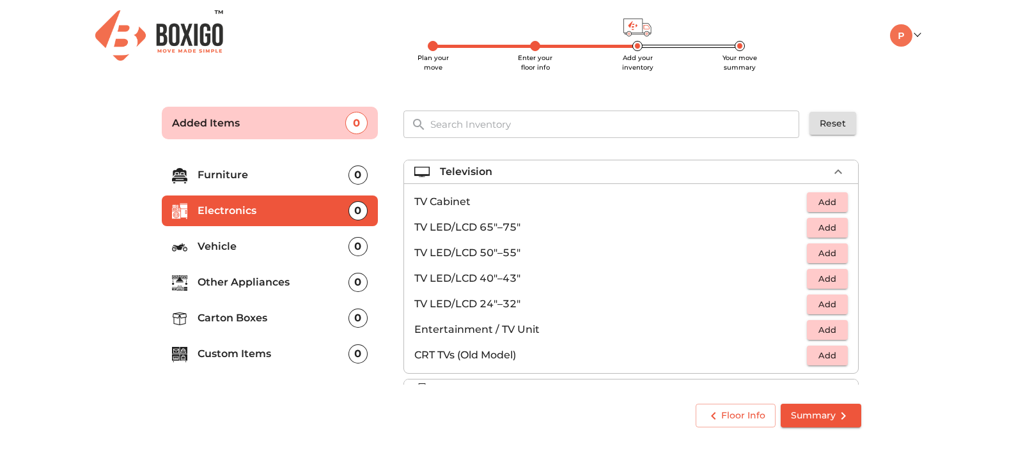
click at [816, 281] on span "Add" at bounding box center [827, 279] width 28 height 15
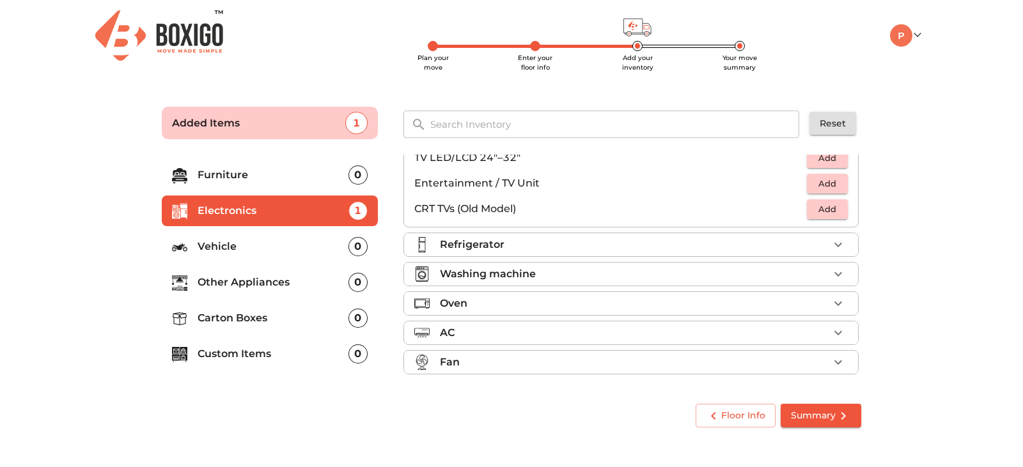
click at [539, 272] on div "Washing machine" at bounding box center [634, 274] width 389 height 15
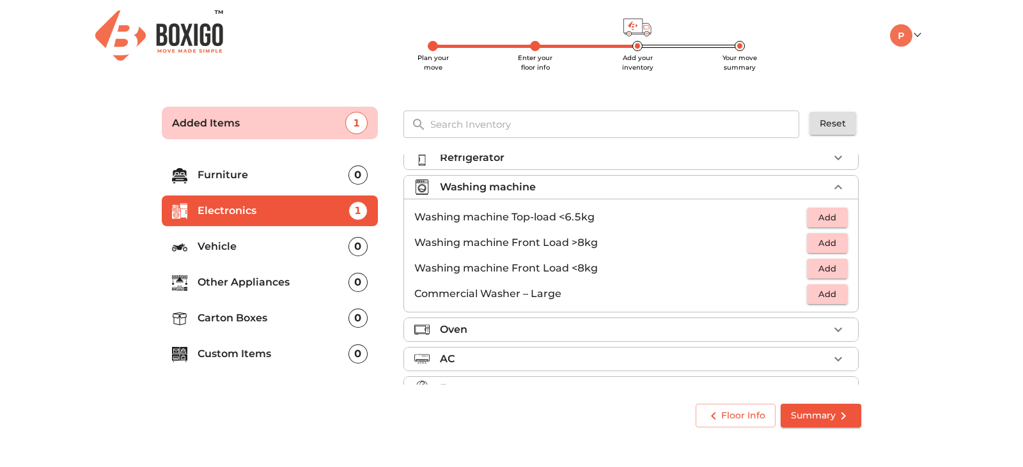
scroll to position [31, 0]
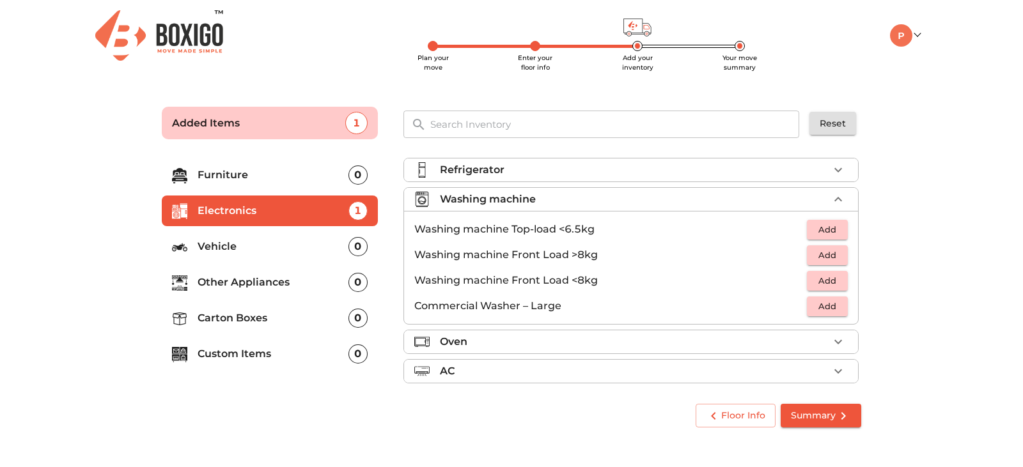
click at [807, 230] on button "Add" at bounding box center [827, 230] width 41 height 20
click at [245, 253] on p "Vehicle" at bounding box center [273, 246] width 151 height 15
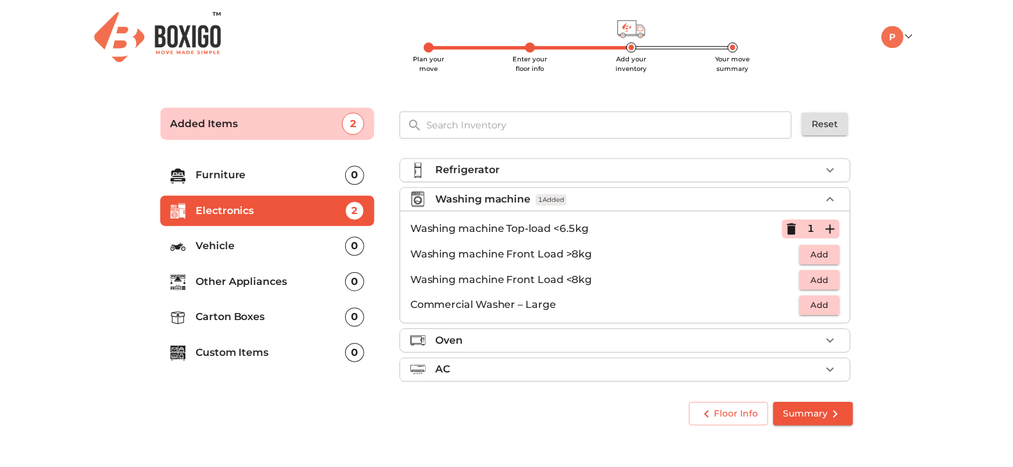
scroll to position [0, 0]
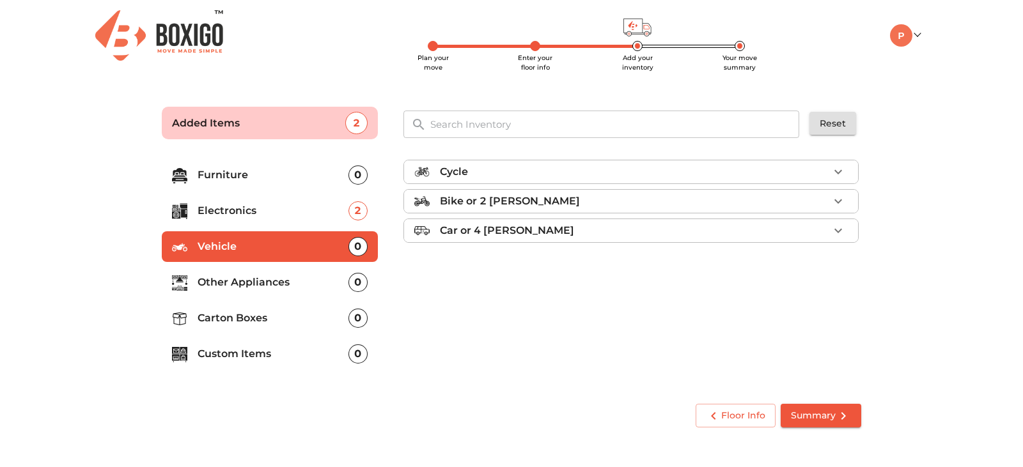
click at [549, 208] on div "Bike or 2 [PERSON_NAME]" at bounding box center [634, 201] width 389 height 15
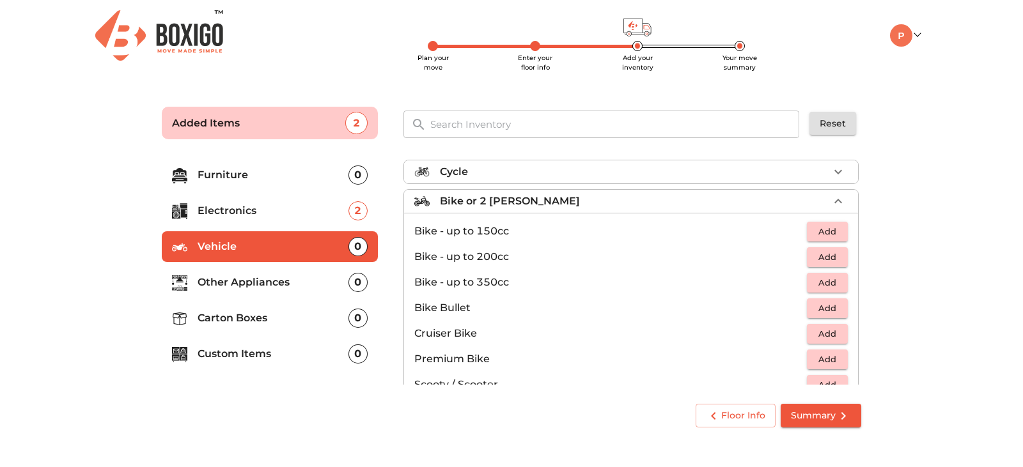
click at [819, 258] on span "Add" at bounding box center [827, 257] width 28 height 15
click at [815, 410] on span "Summary" at bounding box center [821, 416] width 60 height 16
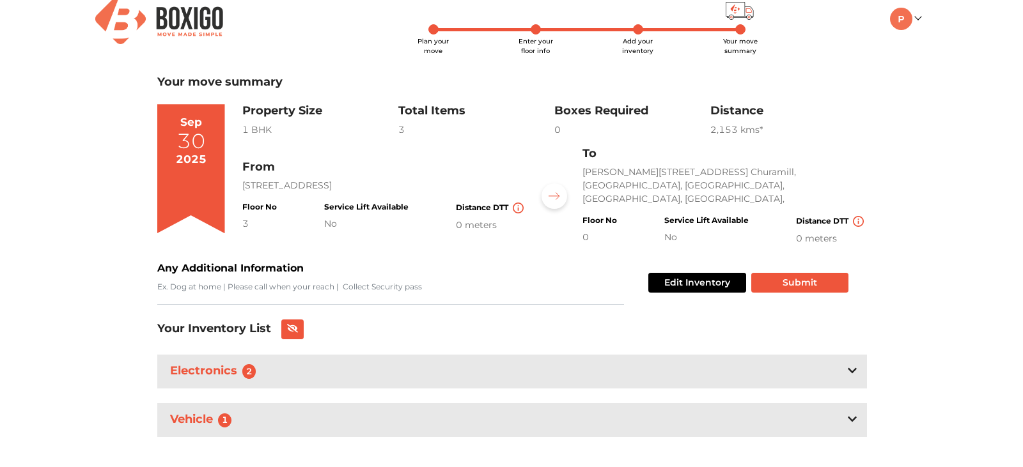
scroll to position [33, 0]
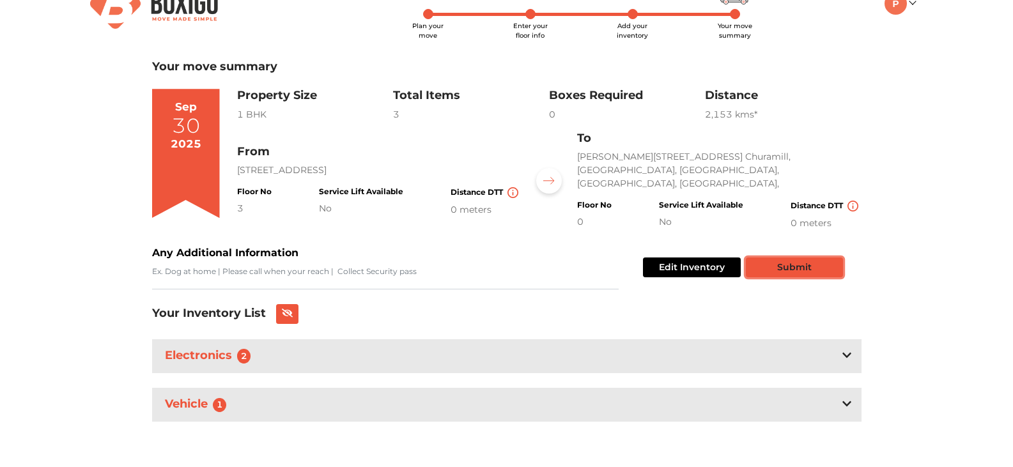
click at [809, 267] on button "Submit" at bounding box center [794, 268] width 97 height 20
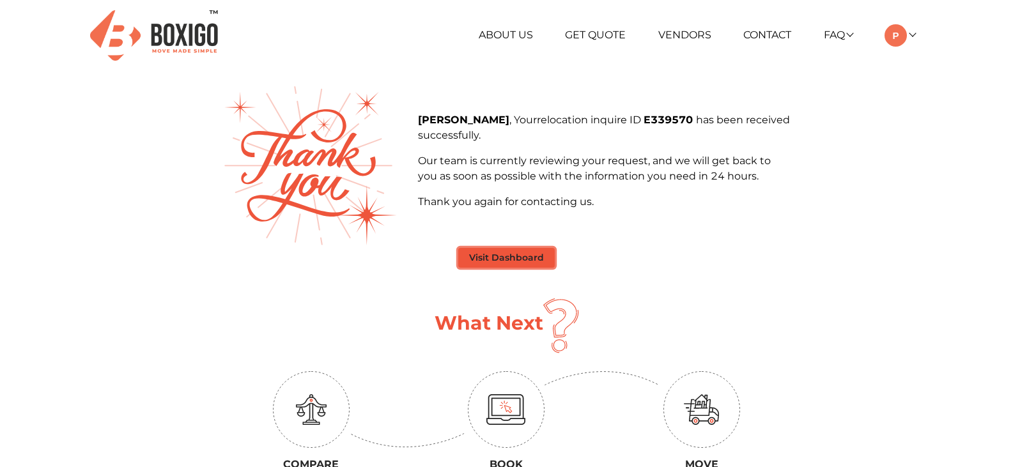
click at [505, 261] on button "Visit Dashboard" at bounding box center [506, 258] width 97 height 20
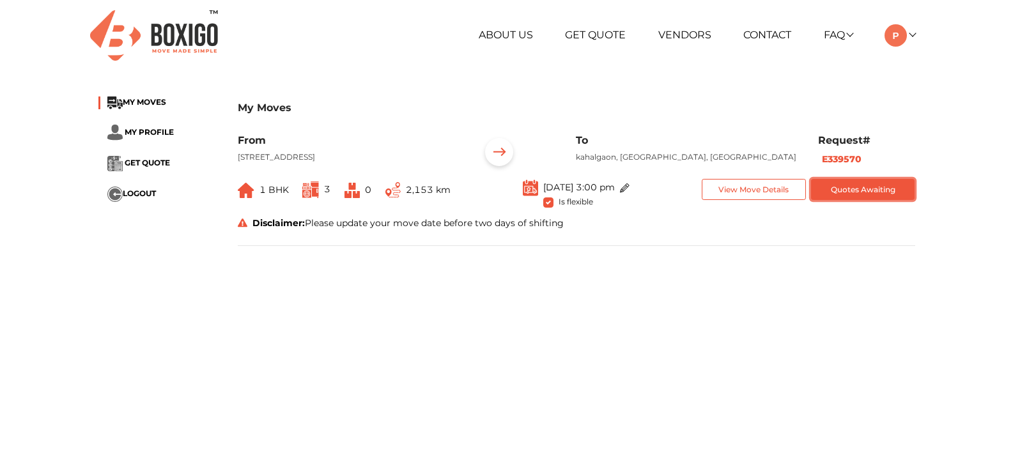
click at [845, 197] on button "Quotes Awaiting" at bounding box center [863, 189] width 104 height 21
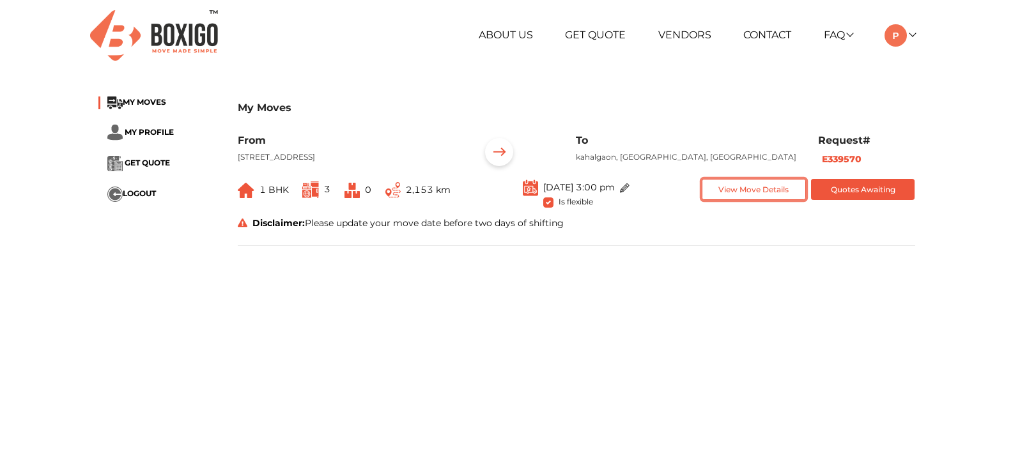
click at [771, 200] on button "View Move Details" at bounding box center [754, 189] width 104 height 21
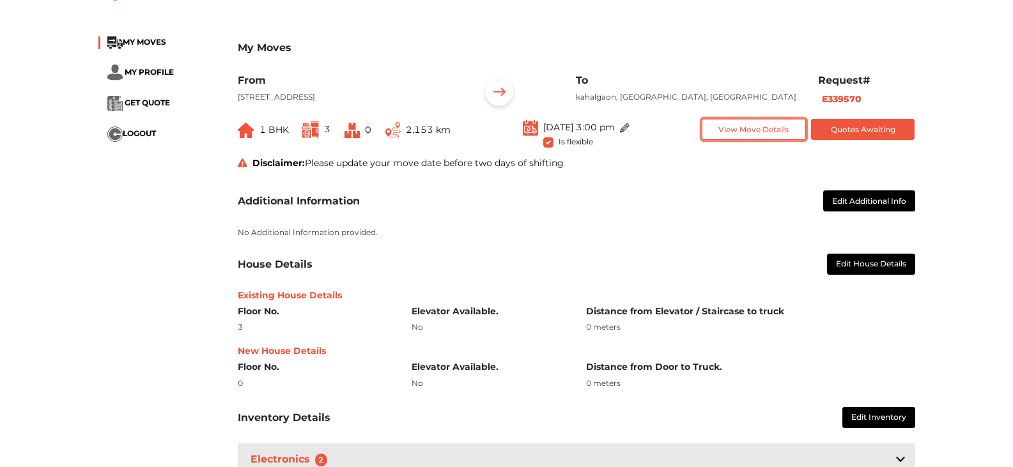
scroll to position [192, 0]
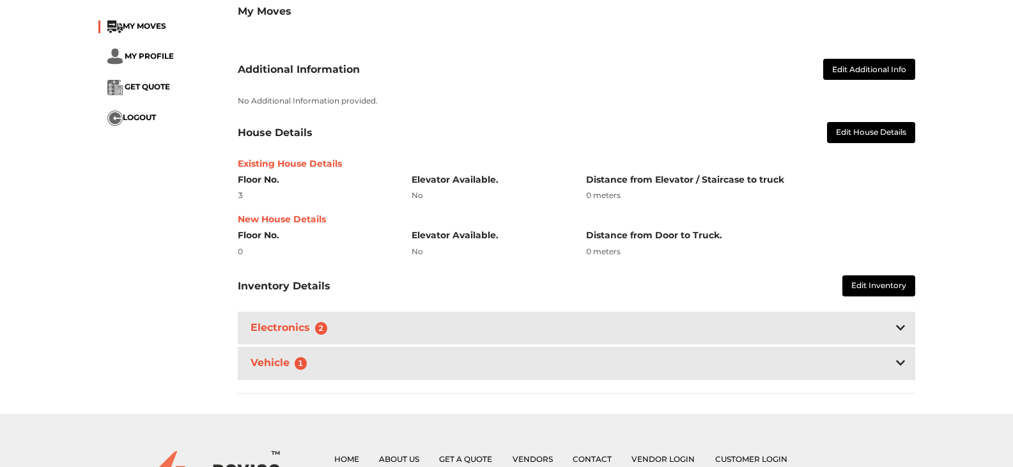
click at [694, 332] on div "Electronics 2" at bounding box center [577, 328] width 678 height 33
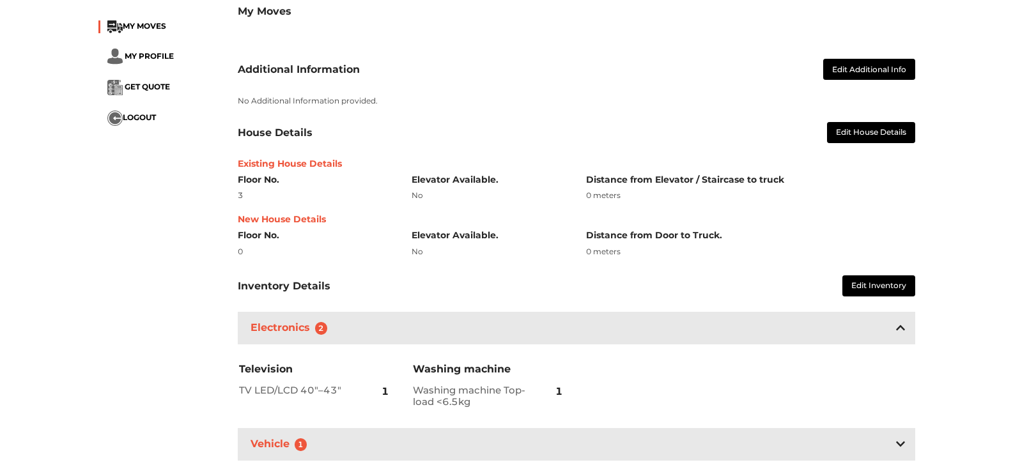
click at [683, 333] on div "Electronics 2" at bounding box center [577, 328] width 678 height 33
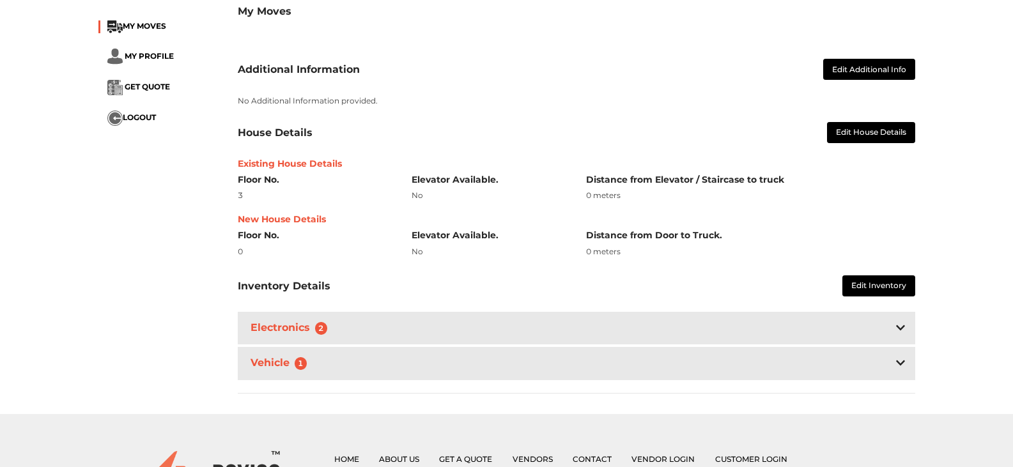
click at [577, 367] on div "Vehicle 1" at bounding box center [577, 363] width 678 height 33
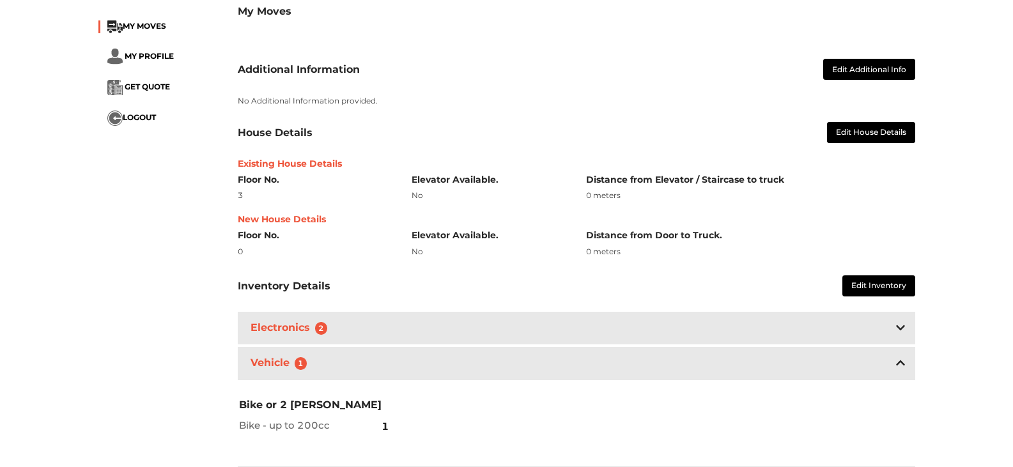
click at [577, 367] on div "Vehicle 1" at bounding box center [577, 363] width 678 height 33
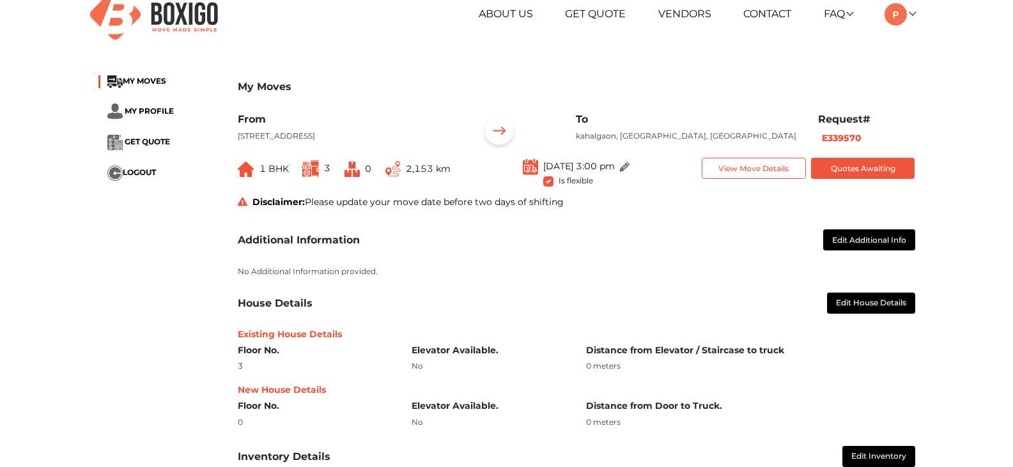
scroll to position [0, 0]
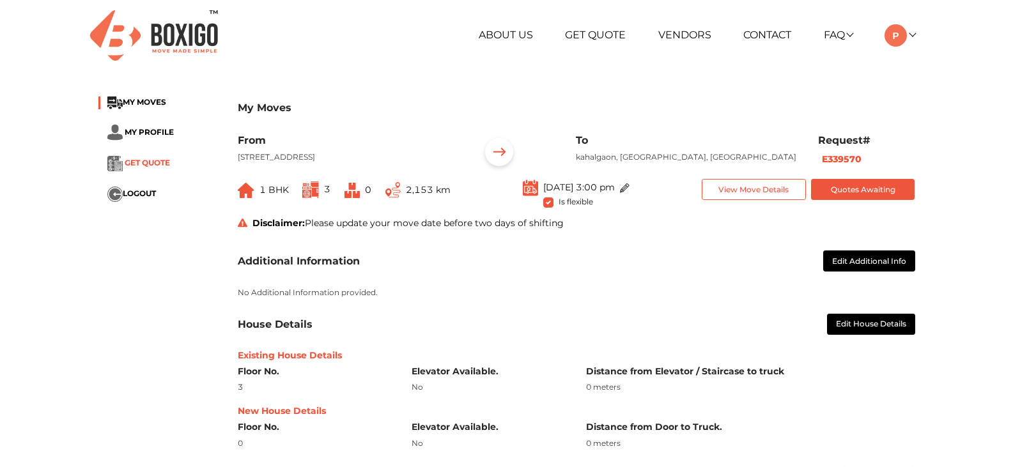
click at [139, 161] on span "GET QUOTE" at bounding box center [147, 163] width 45 height 10
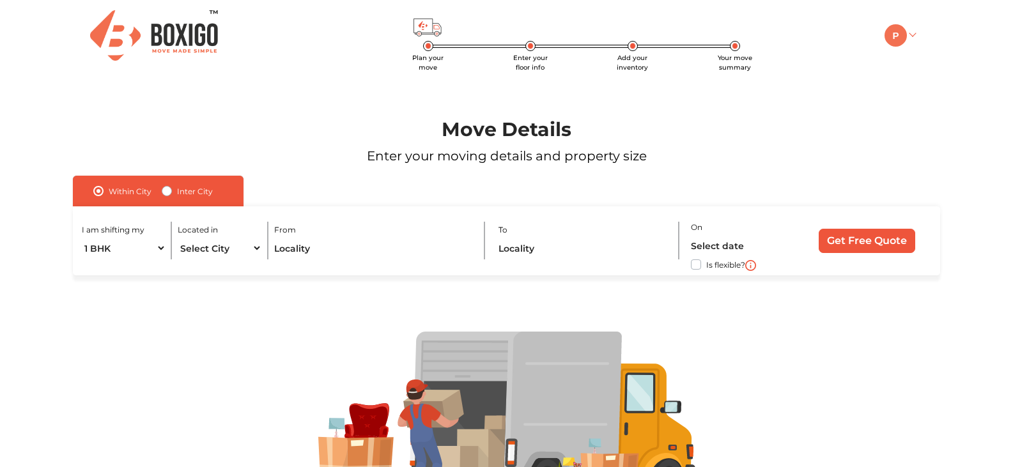
click at [902, 33] on img at bounding box center [896, 35] width 22 height 22
click at [937, 58] on link "My Moves" at bounding box center [936, 54] width 102 height 24
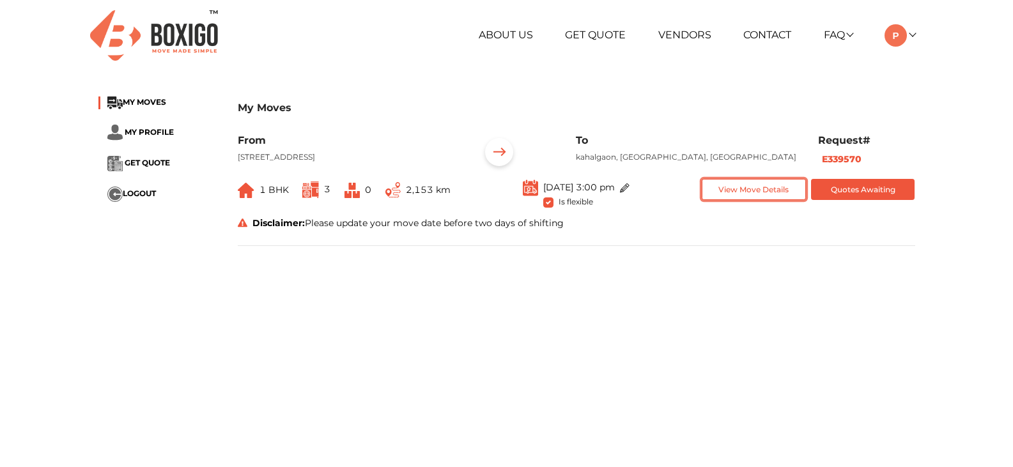
click at [745, 197] on button "View Move Details" at bounding box center [754, 189] width 104 height 21
